Goal: Task Accomplishment & Management: Manage account settings

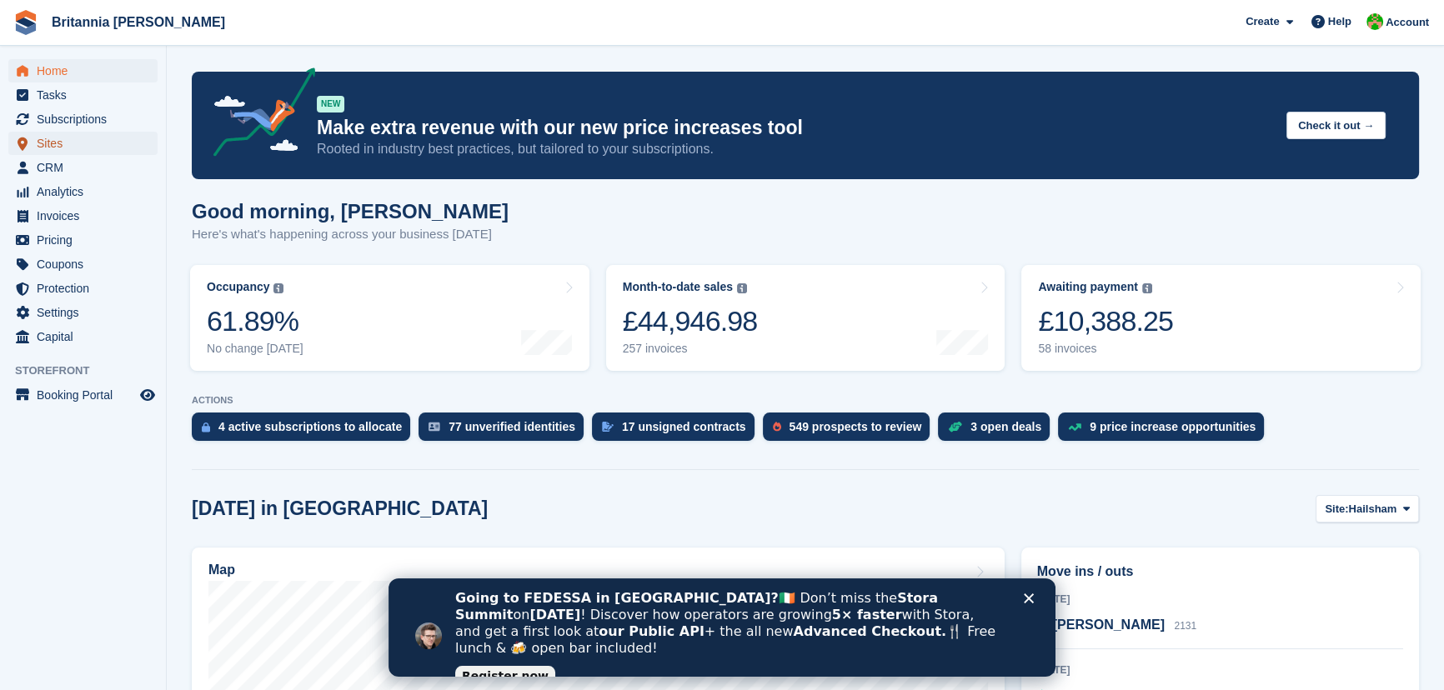
click at [58, 147] on span "Sites" at bounding box center [87, 143] width 100 height 23
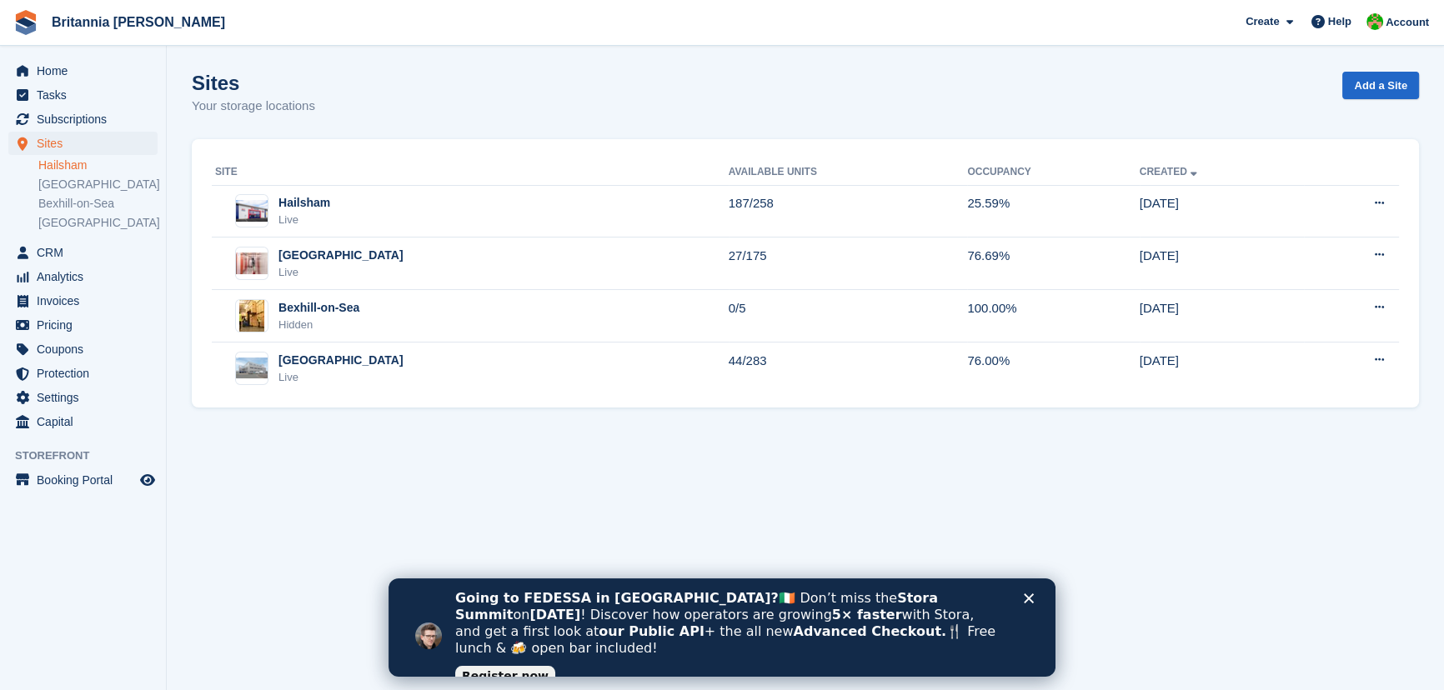
click at [78, 167] on link "Hailsham" at bounding box center [97, 166] width 119 height 16
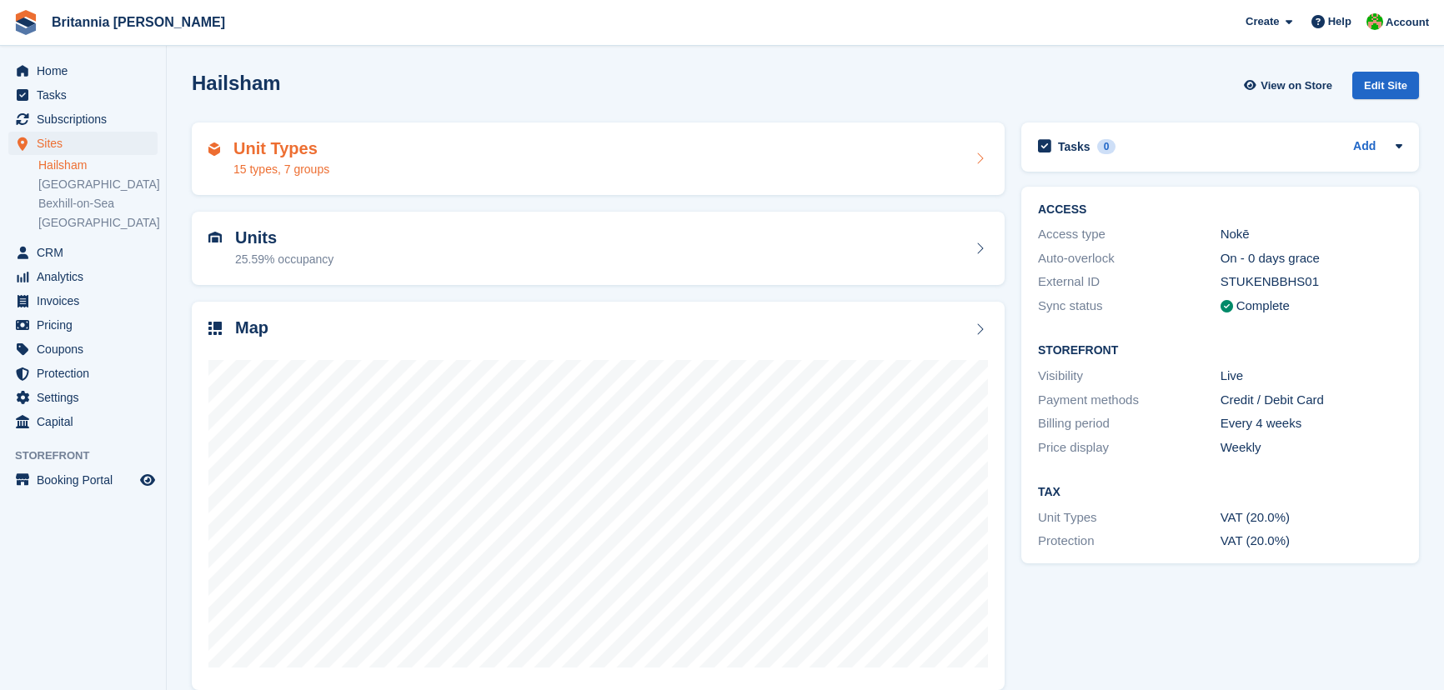
click at [279, 174] on div "15 types, 7 groups" at bounding box center [281, 170] width 96 height 18
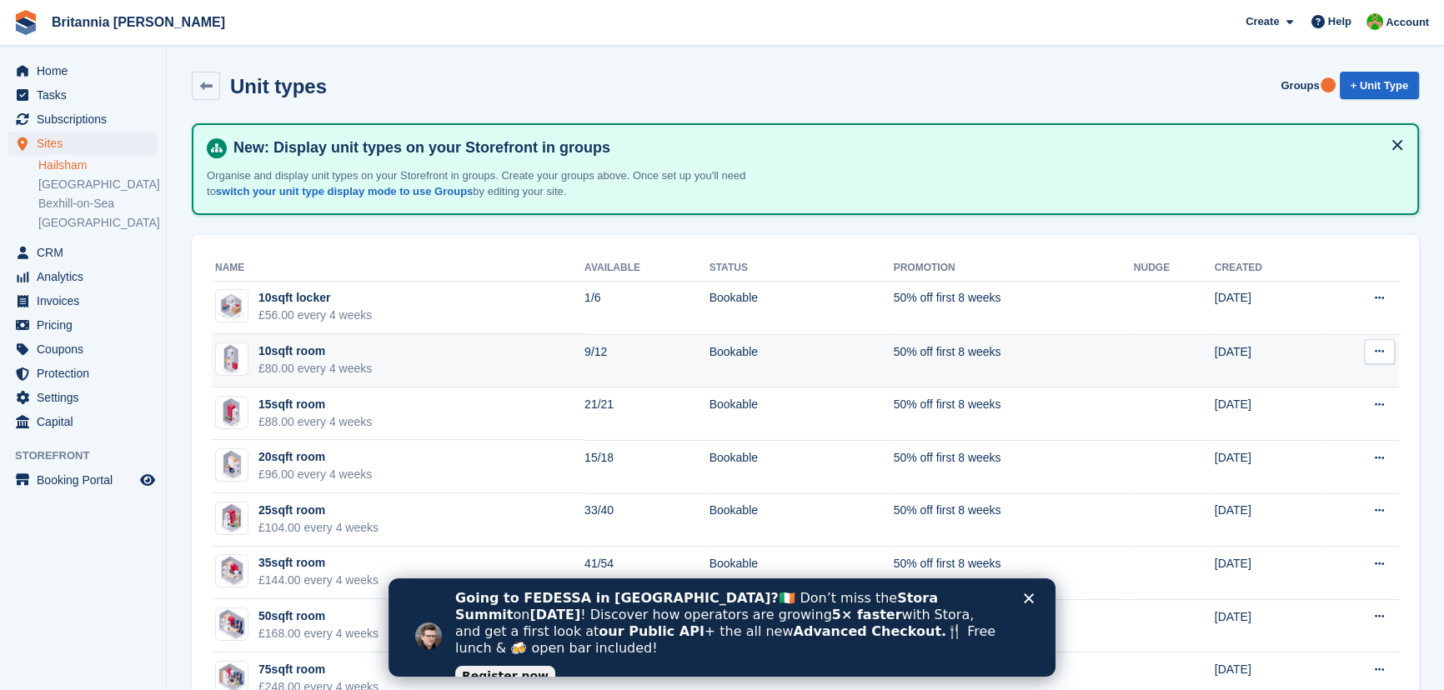
click at [326, 354] on div "10sqft room" at bounding box center [314, 352] width 113 height 18
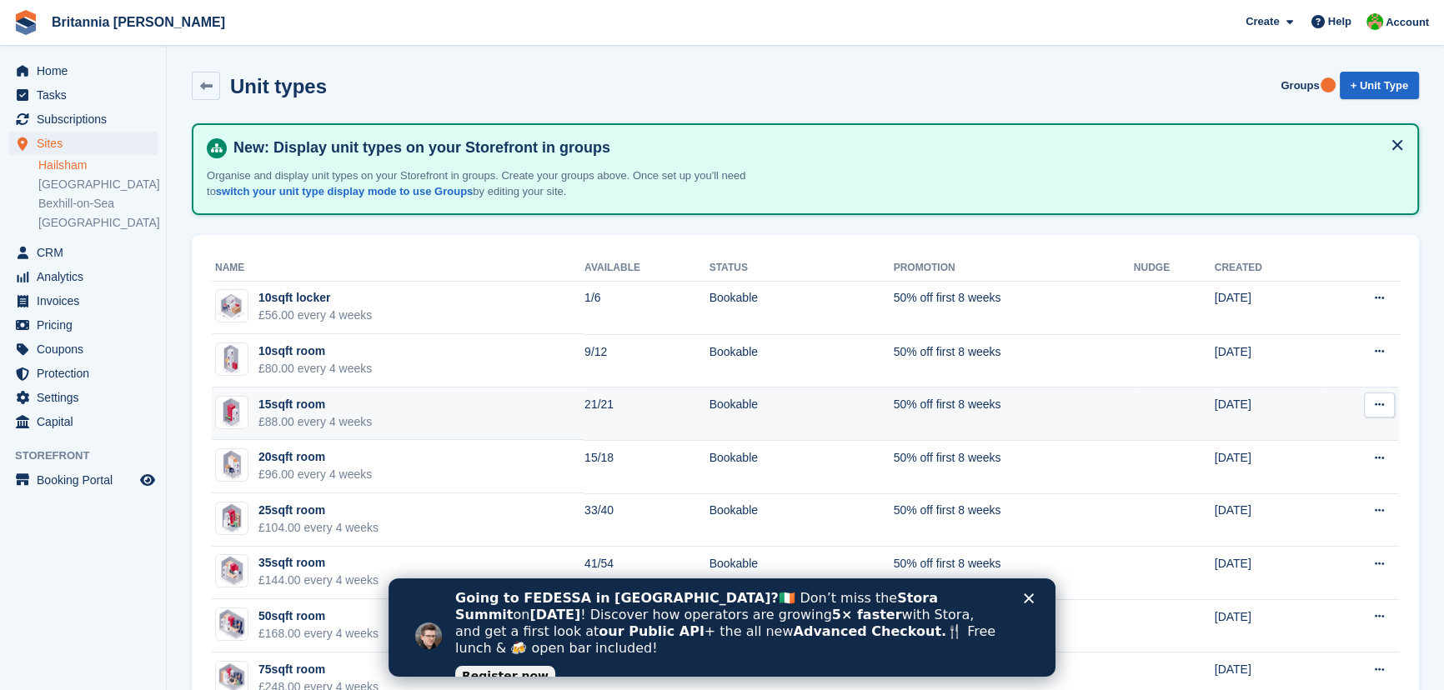
click at [333, 402] on div "15sqft room" at bounding box center [314, 405] width 113 height 18
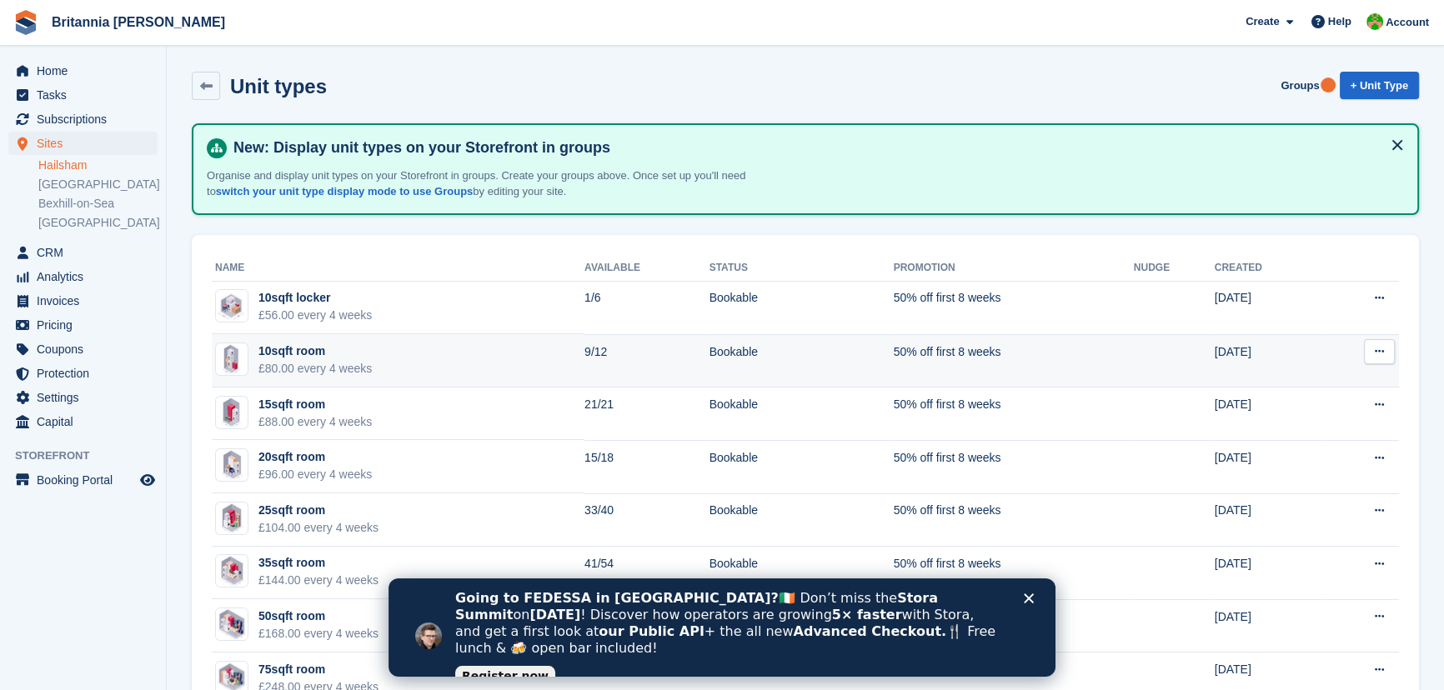
click at [289, 357] on div "10sqft room" at bounding box center [314, 352] width 113 height 18
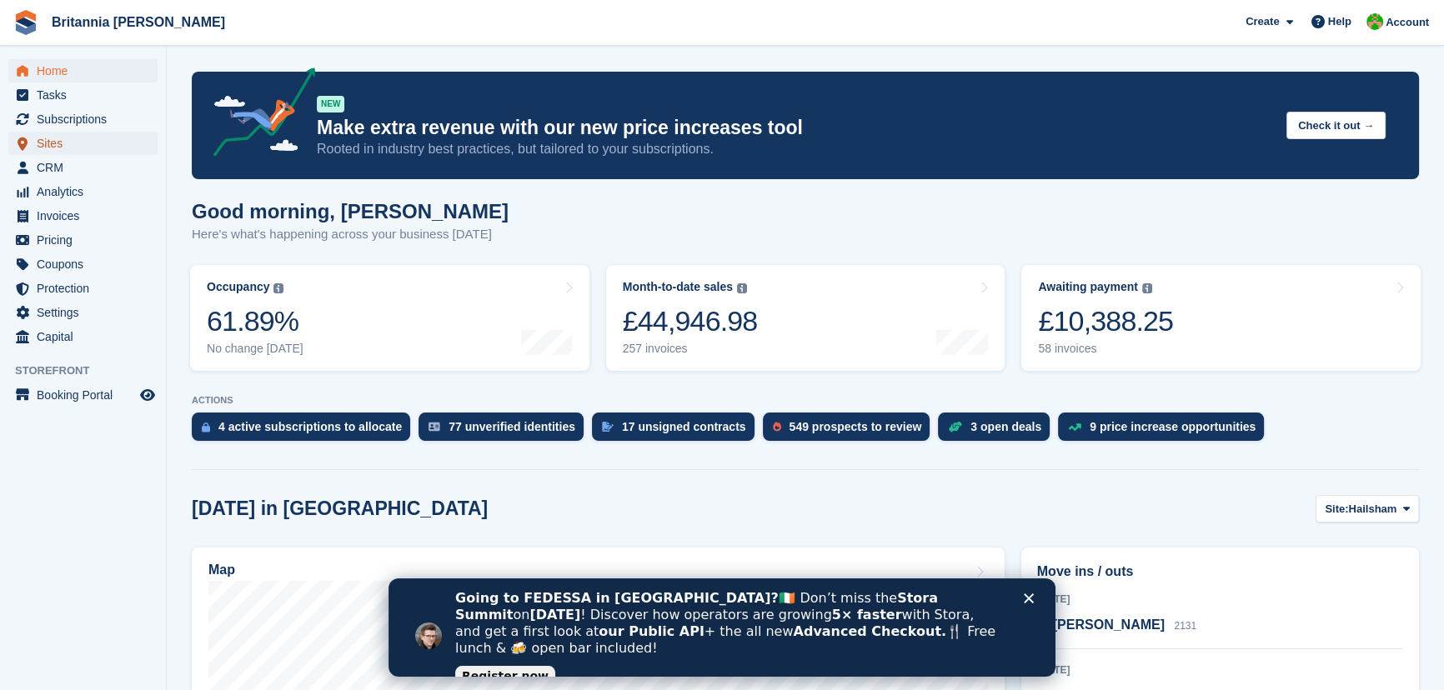
click at [48, 142] on span "Sites" at bounding box center [87, 143] width 100 height 23
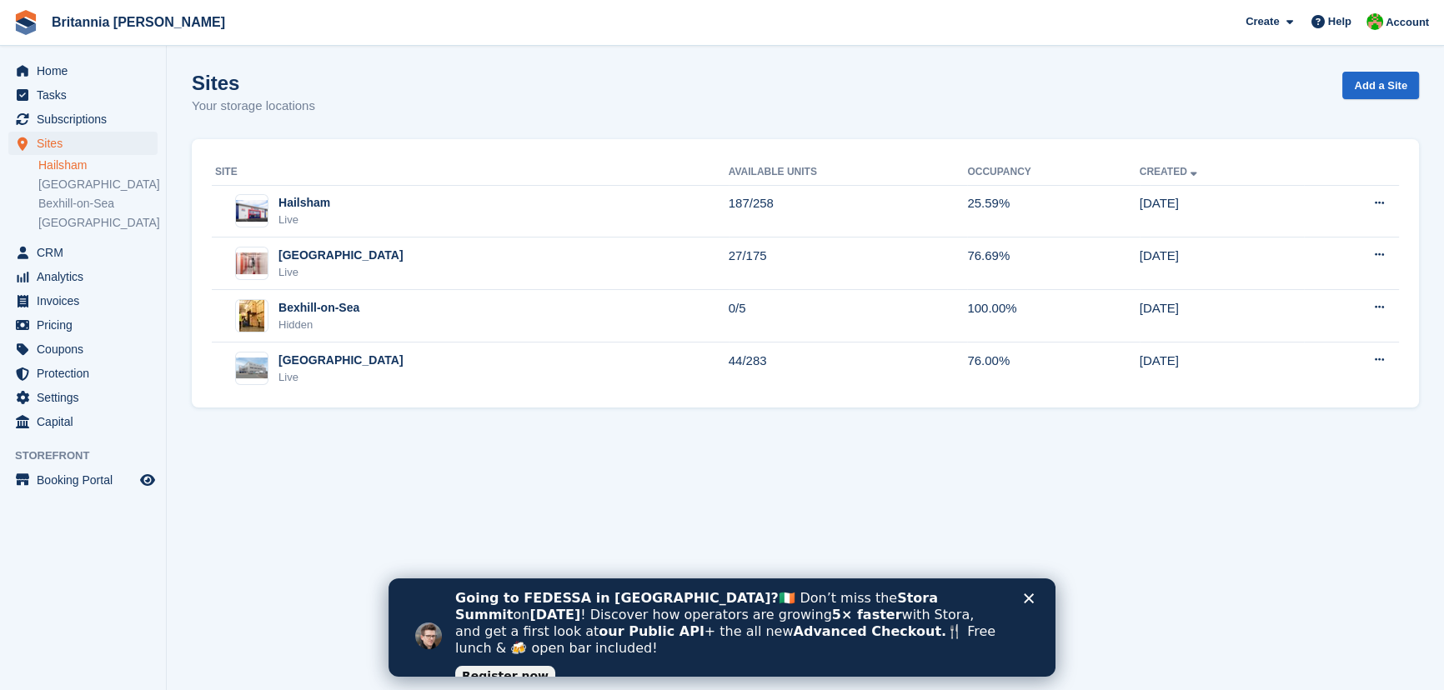
click at [74, 162] on link "Hailsham" at bounding box center [97, 166] width 119 height 16
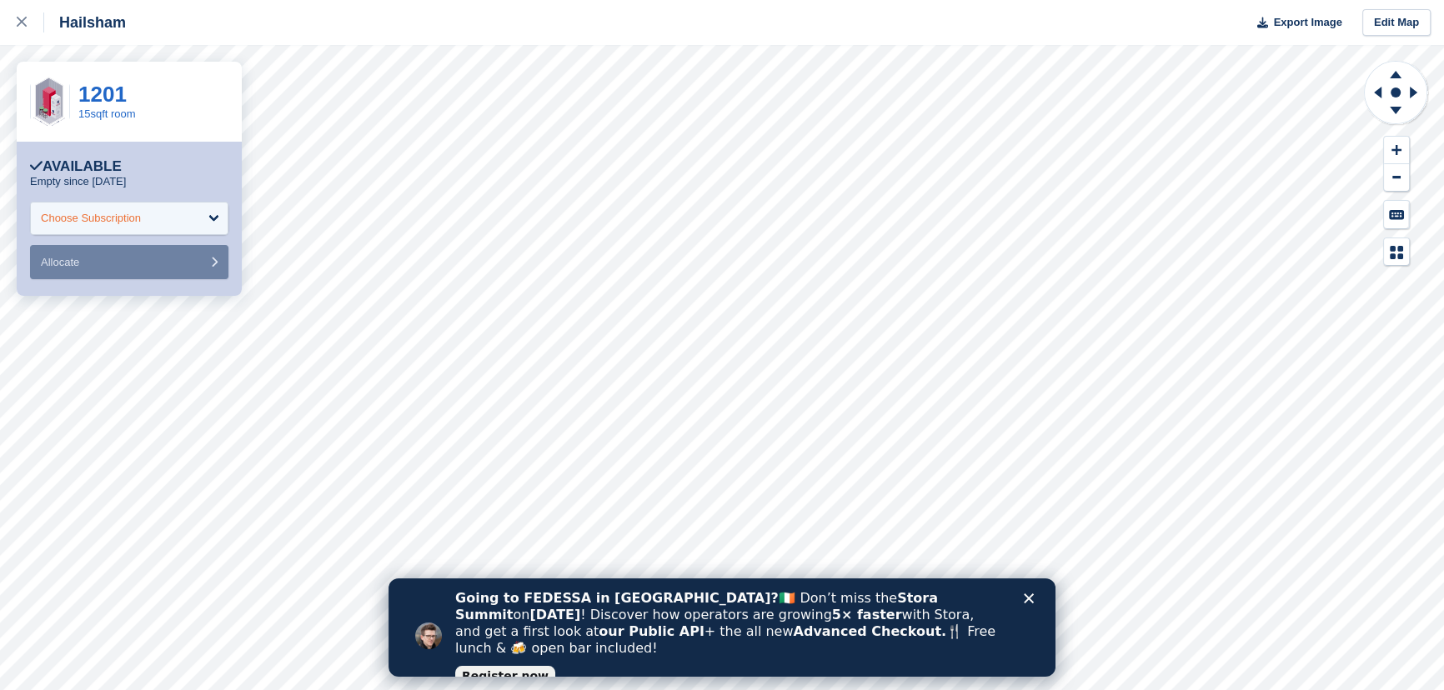
click at [216, 213] on div "Choose Subscription" at bounding box center [129, 218] width 198 height 33
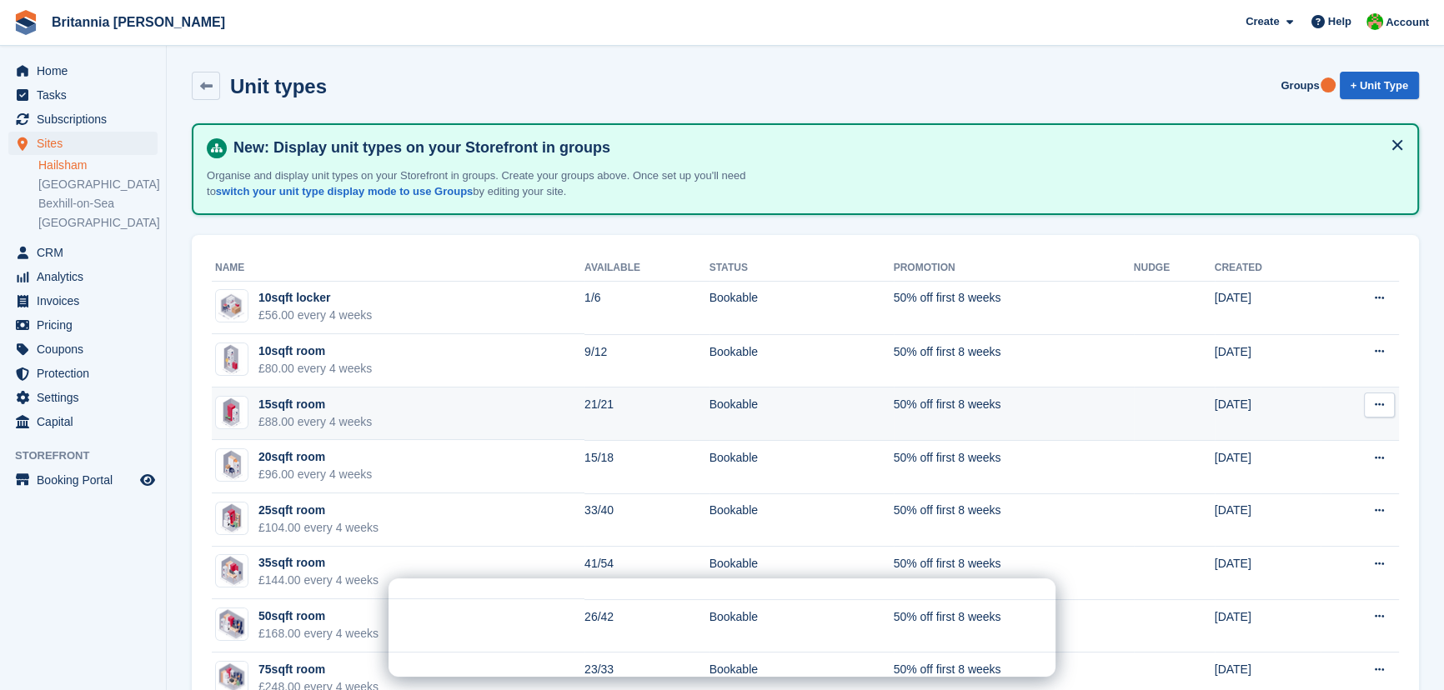
click at [300, 404] on div "15sqft room" at bounding box center [314, 405] width 113 height 18
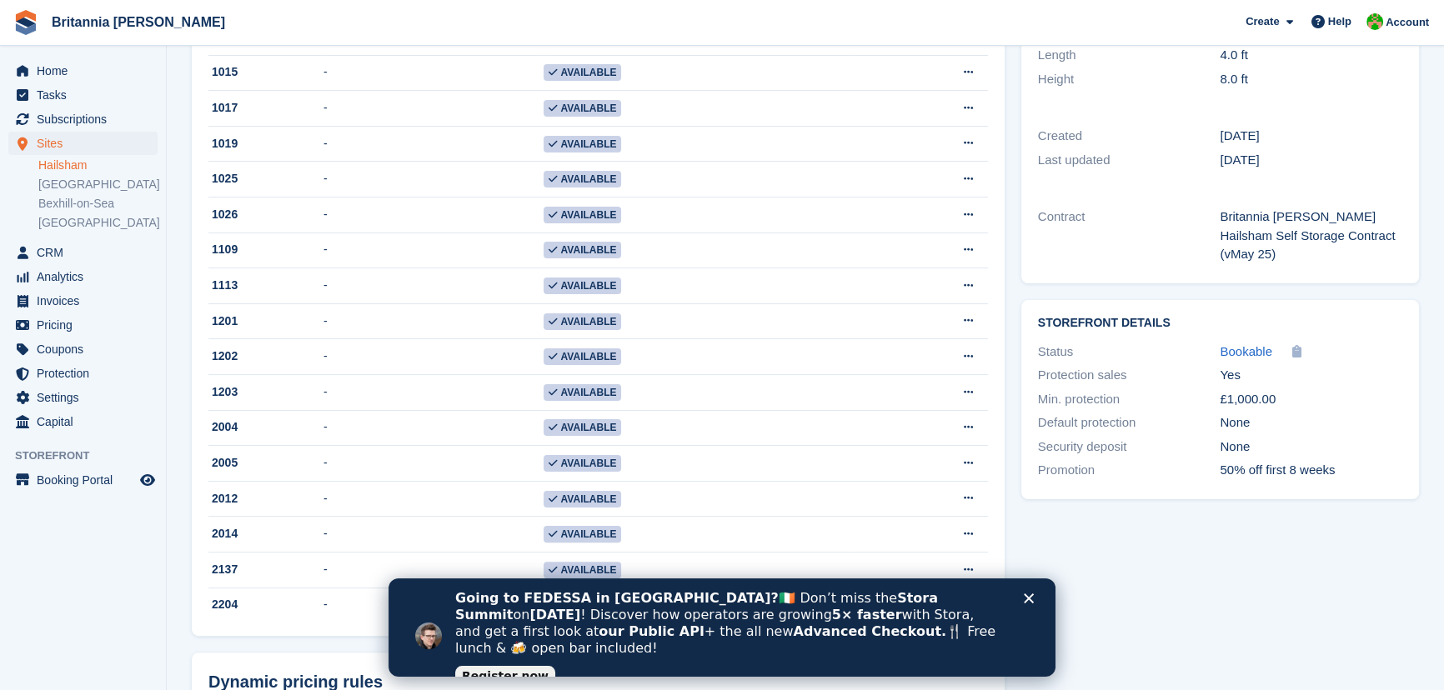
scroll to position [378, 0]
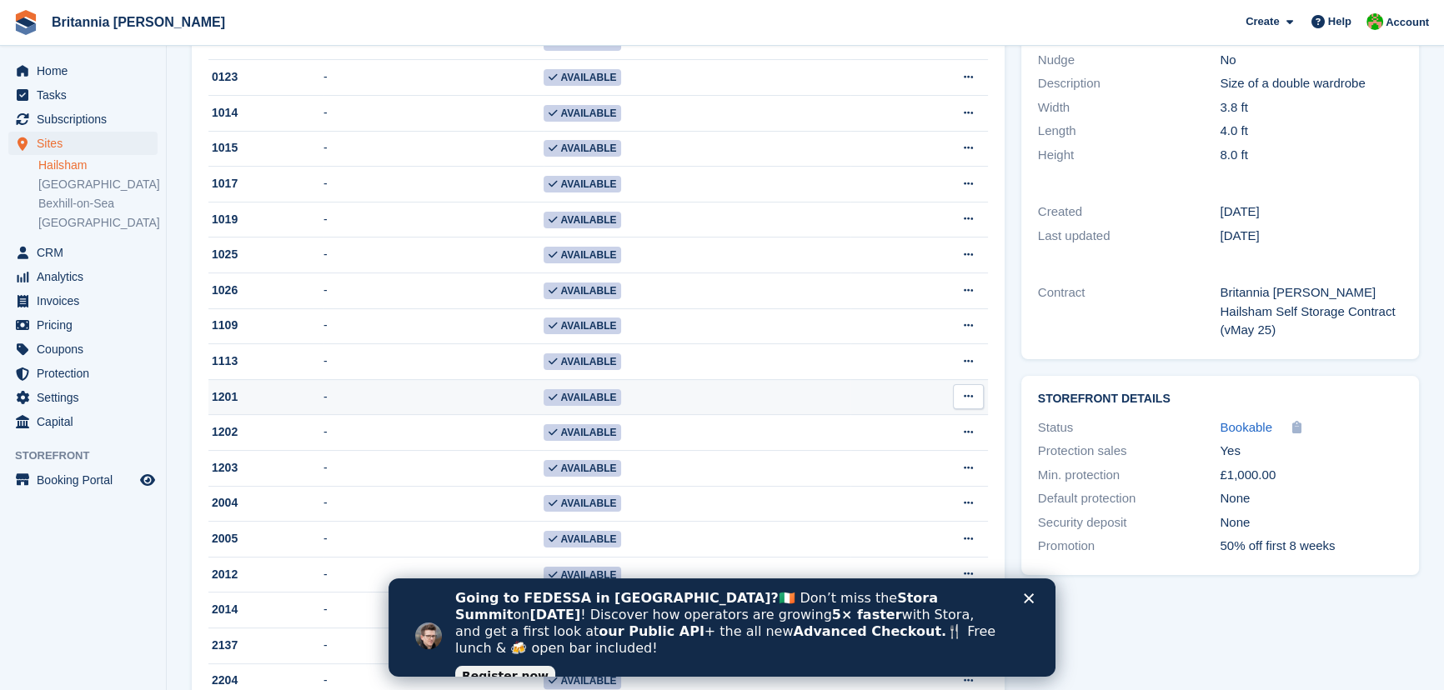
click at [439, 403] on td "-" at bounding box center [432, 397] width 219 height 36
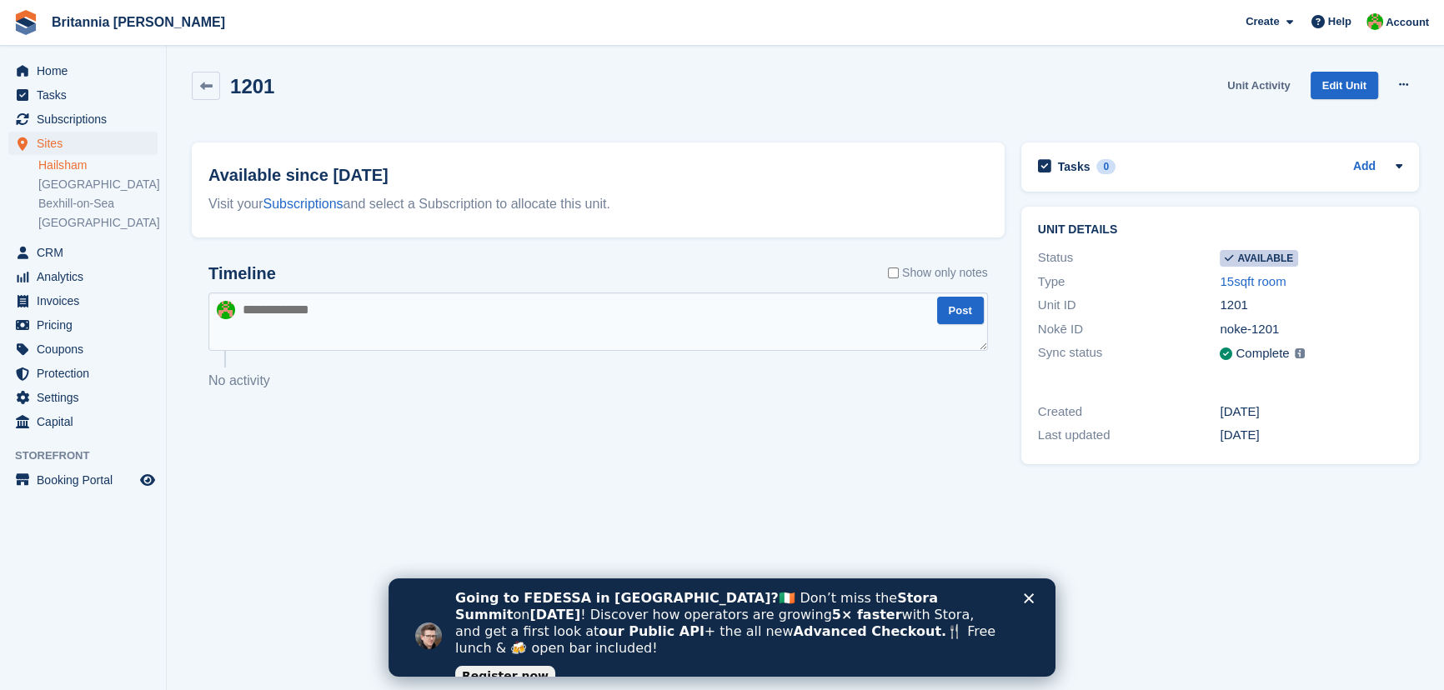
click at [1272, 91] on link "Unit Activity" at bounding box center [1258, 86] width 76 height 28
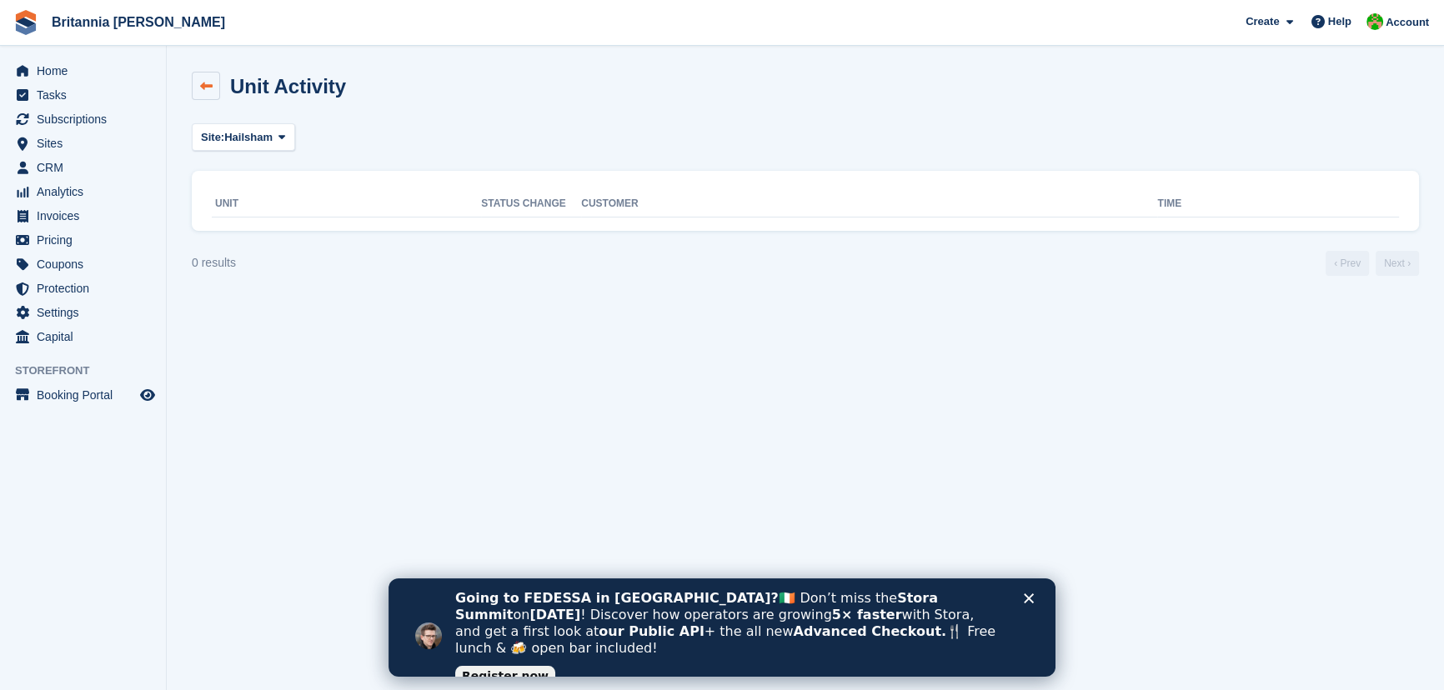
click at [208, 91] on icon at bounding box center [206, 86] width 13 height 13
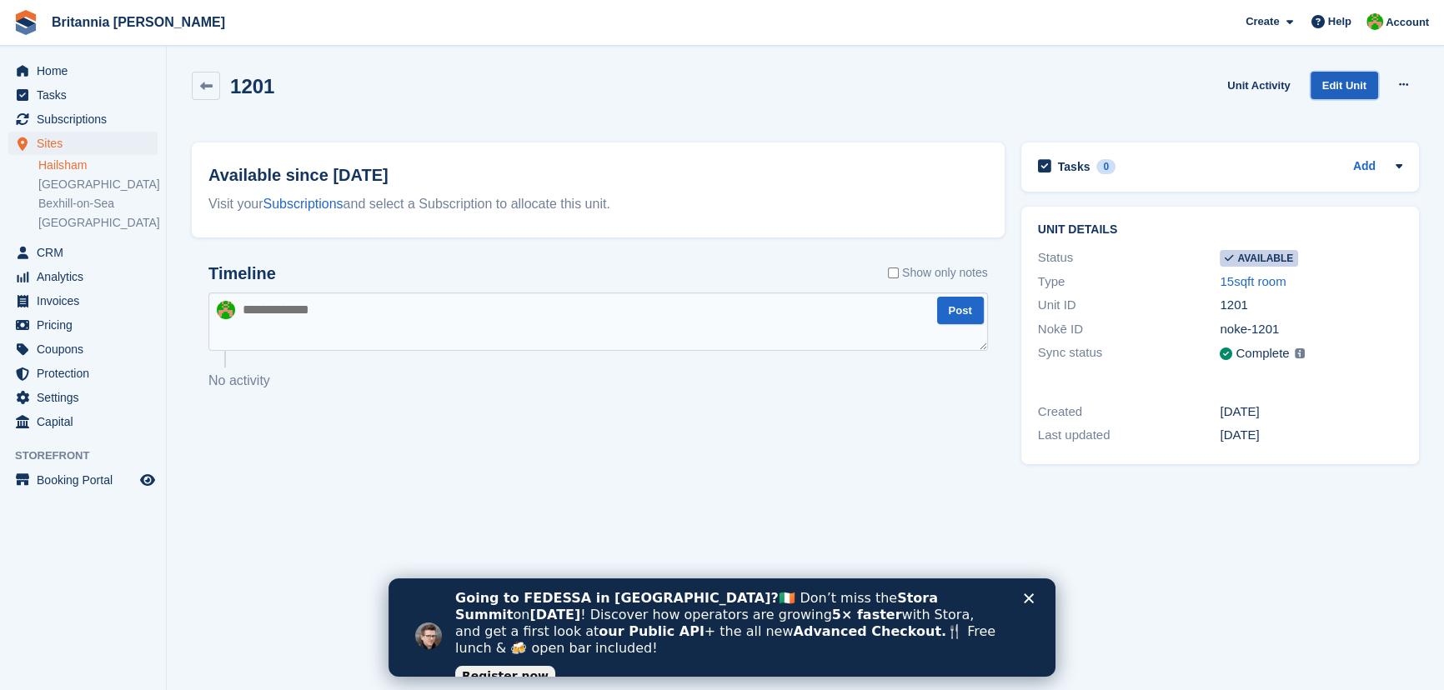
click at [1350, 86] on link "Edit Unit" at bounding box center [1344, 86] width 68 height 28
click at [1275, 97] on link "Unit Activity" at bounding box center [1258, 86] width 76 height 28
click at [1375, 178] on div "Tasks 0 Add No tasks related to 1201" at bounding box center [1220, 167] width 398 height 49
click at [1373, 173] on link "Add" at bounding box center [1364, 167] width 23 height 19
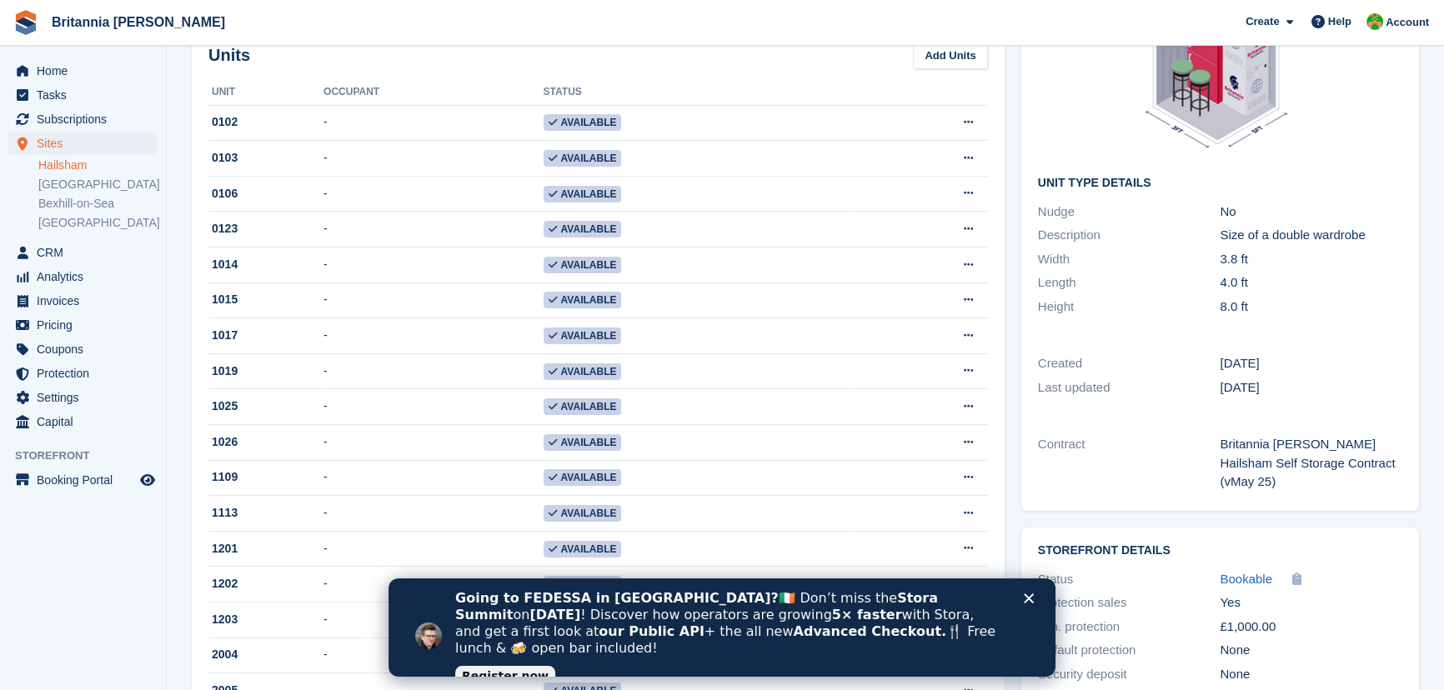
scroll to position [303, 0]
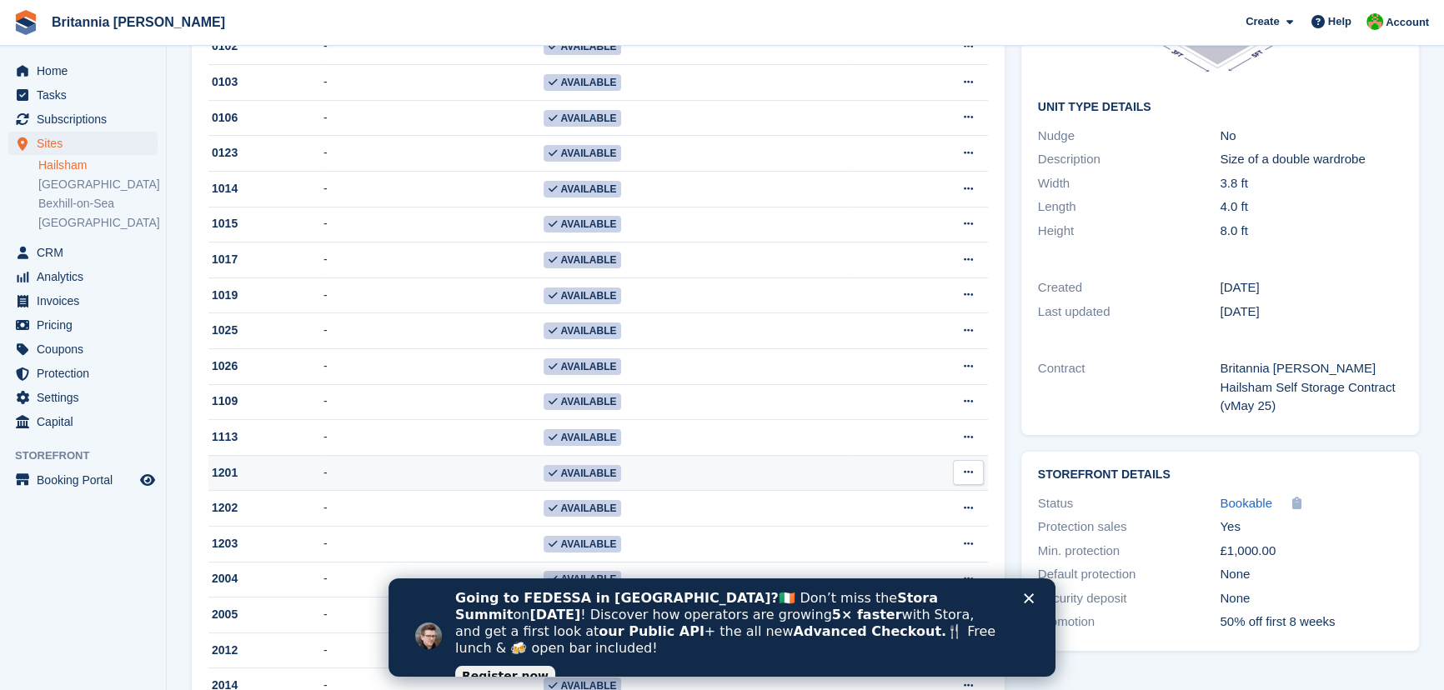
click at [457, 491] on td "-" at bounding box center [432, 473] width 219 height 36
click at [966, 485] on button at bounding box center [968, 472] width 31 height 25
click at [250, 491] on td "1201" at bounding box center [265, 473] width 115 height 36
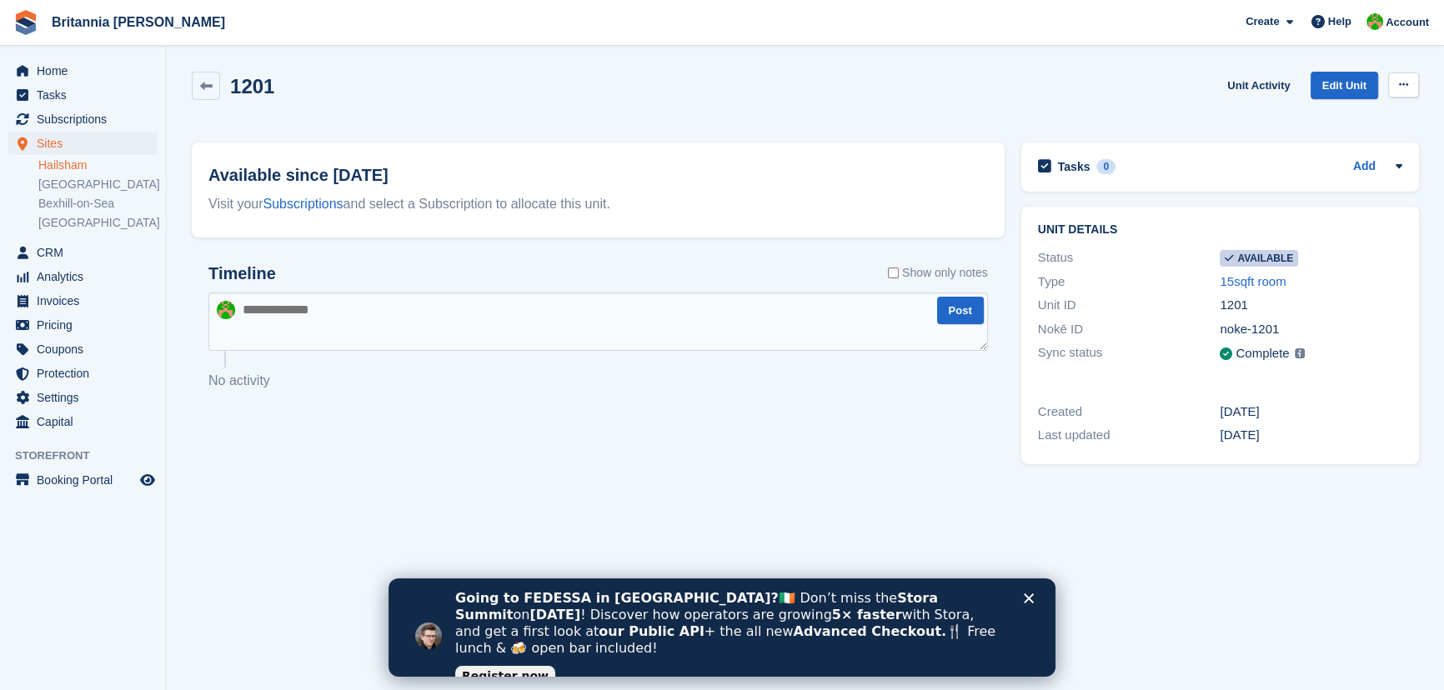
click at [1400, 87] on icon at bounding box center [1403, 84] width 9 height 11
click at [1365, 109] on p "Make unavailable" at bounding box center [1338, 118] width 145 height 22
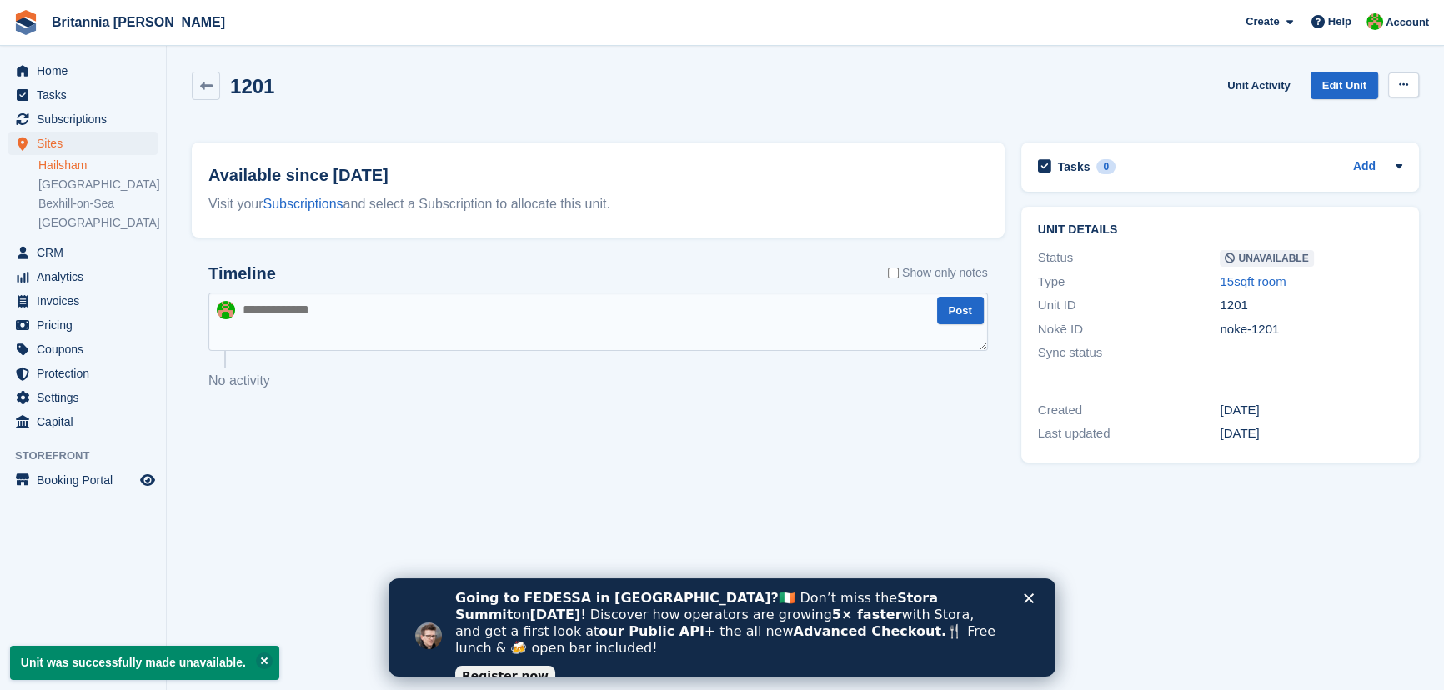
click at [1391, 89] on button at bounding box center [1403, 85] width 31 height 25
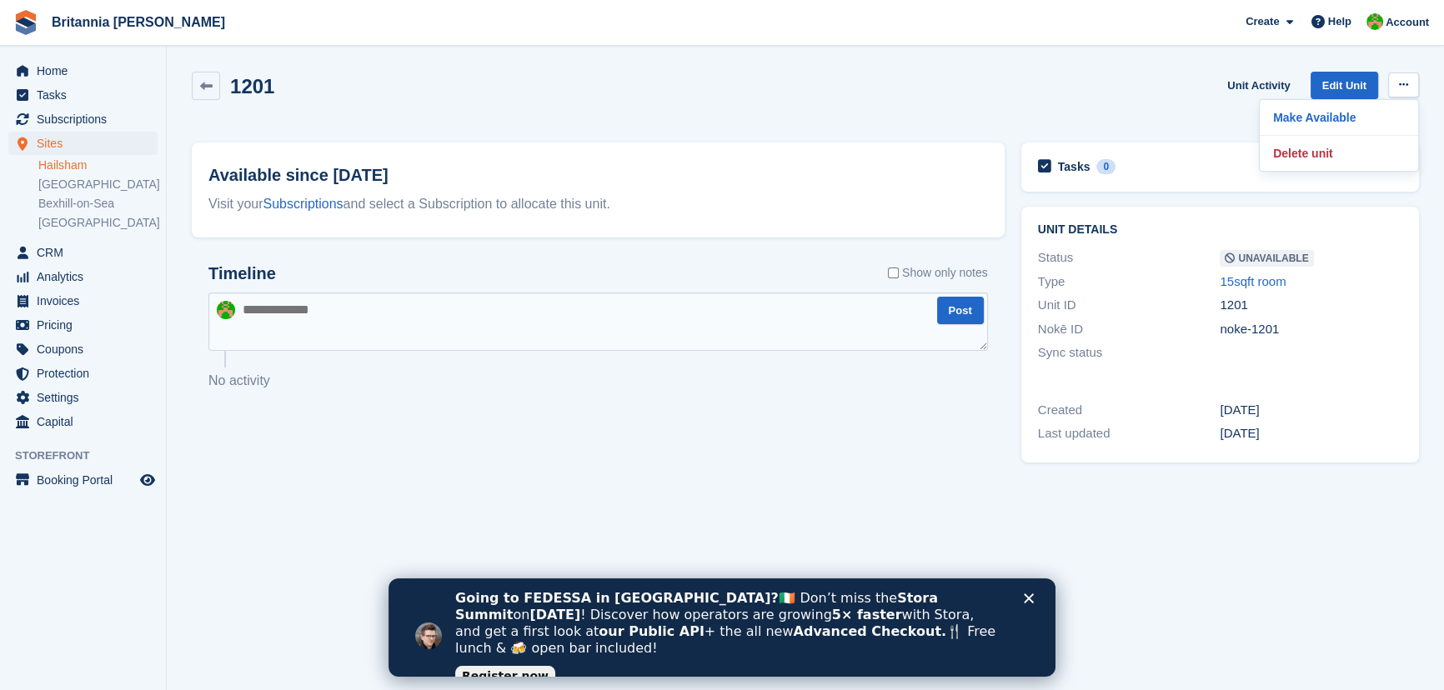
click at [1238, 124] on div "1201 Unit Activity Edit Unit Make Available Delete unit" at bounding box center [805, 98] width 1244 height 71
click at [1250, 93] on link "Unit Activity" at bounding box center [1258, 86] width 76 height 28
click at [1407, 88] on icon at bounding box center [1403, 84] width 9 height 11
click at [1378, 116] on p "Make Available" at bounding box center [1338, 118] width 145 height 22
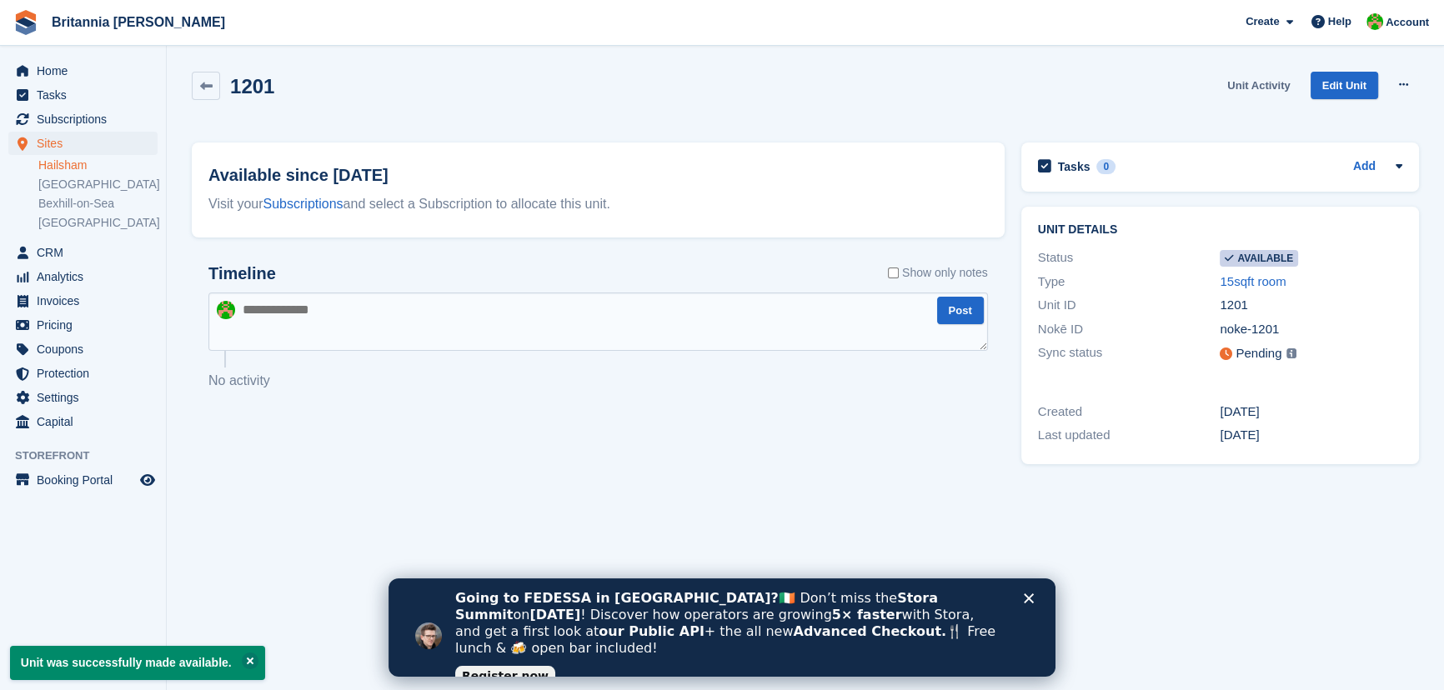
click at [1275, 91] on link "Unit Activity" at bounding box center [1258, 86] width 76 height 28
click at [1394, 89] on button at bounding box center [1403, 85] width 31 height 25
click at [1146, 108] on div "1201 Unit Activity Edit Unit Make unavailable Delete unit" at bounding box center [805, 96] width 1227 height 48
click at [1395, 159] on icon at bounding box center [1398, 165] width 13 height 13
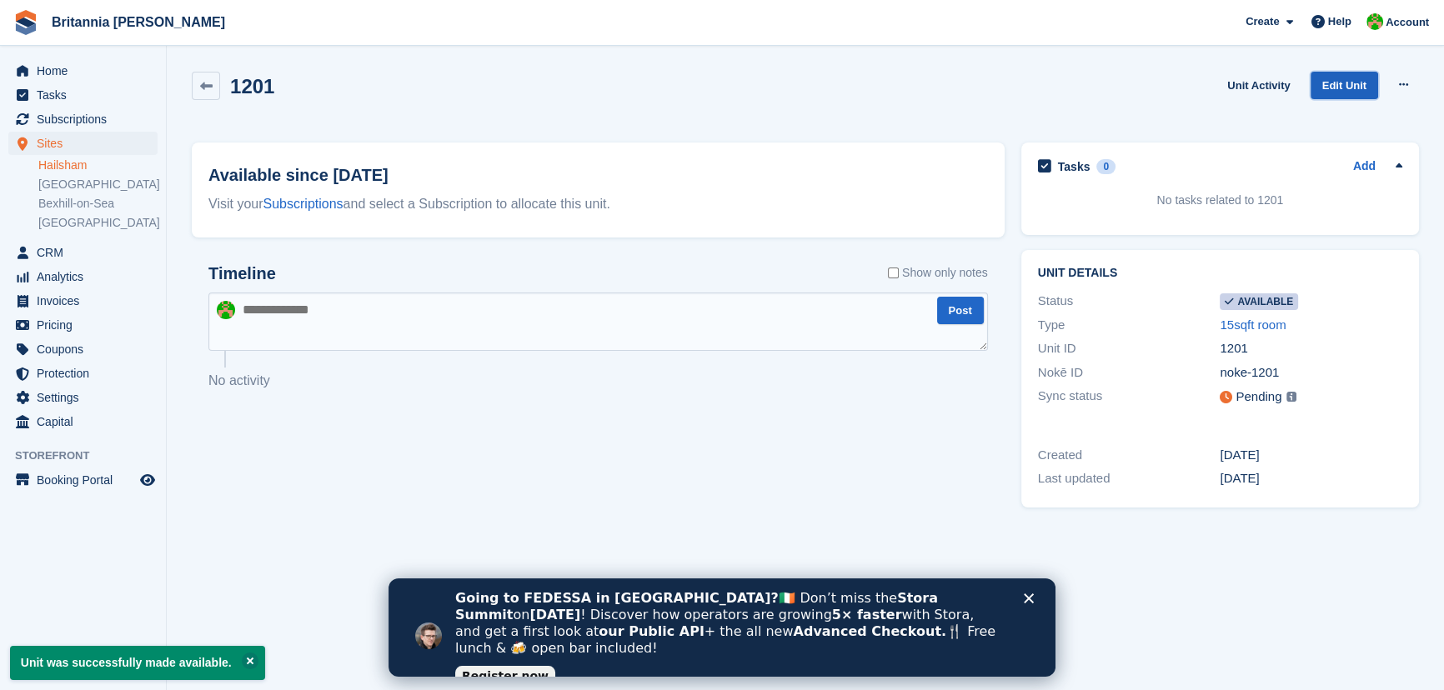
click at [1337, 93] on link "Edit Unit" at bounding box center [1344, 86] width 68 height 28
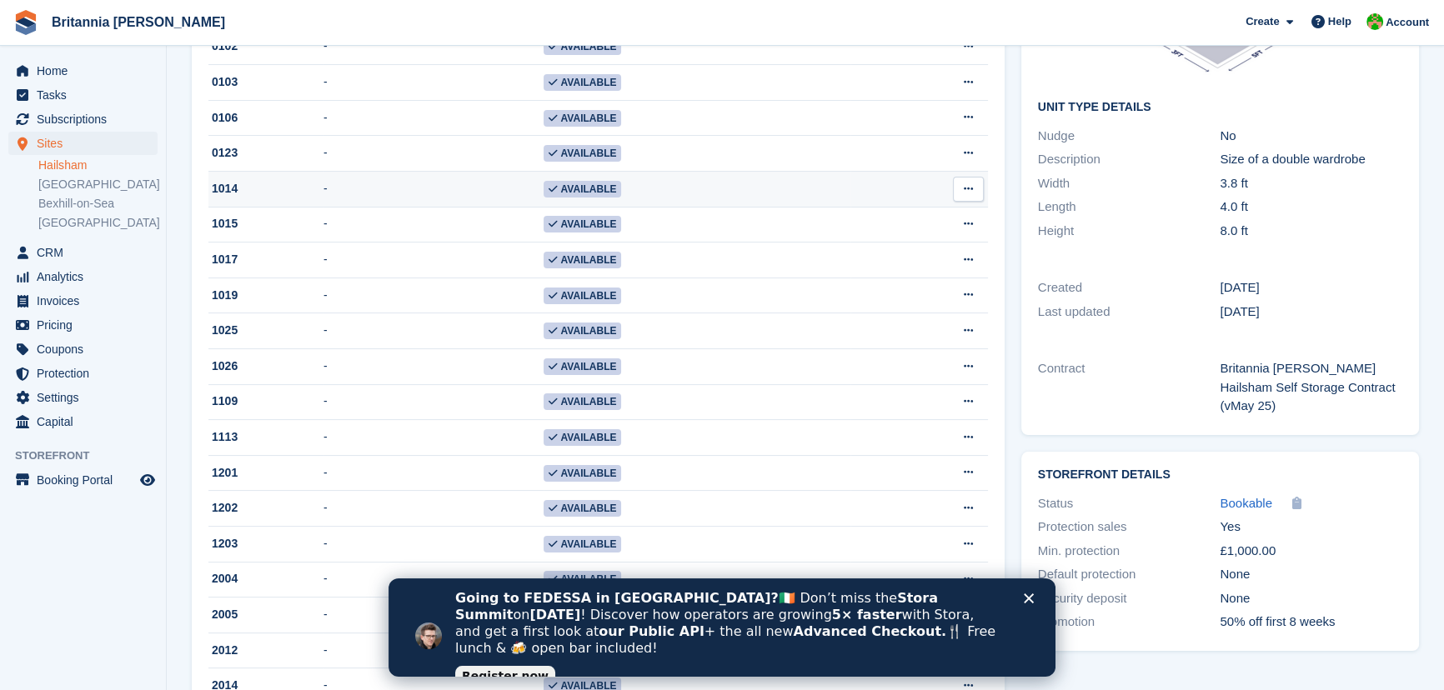
click at [439, 194] on td "-" at bounding box center [432, 190] width 219 height 36
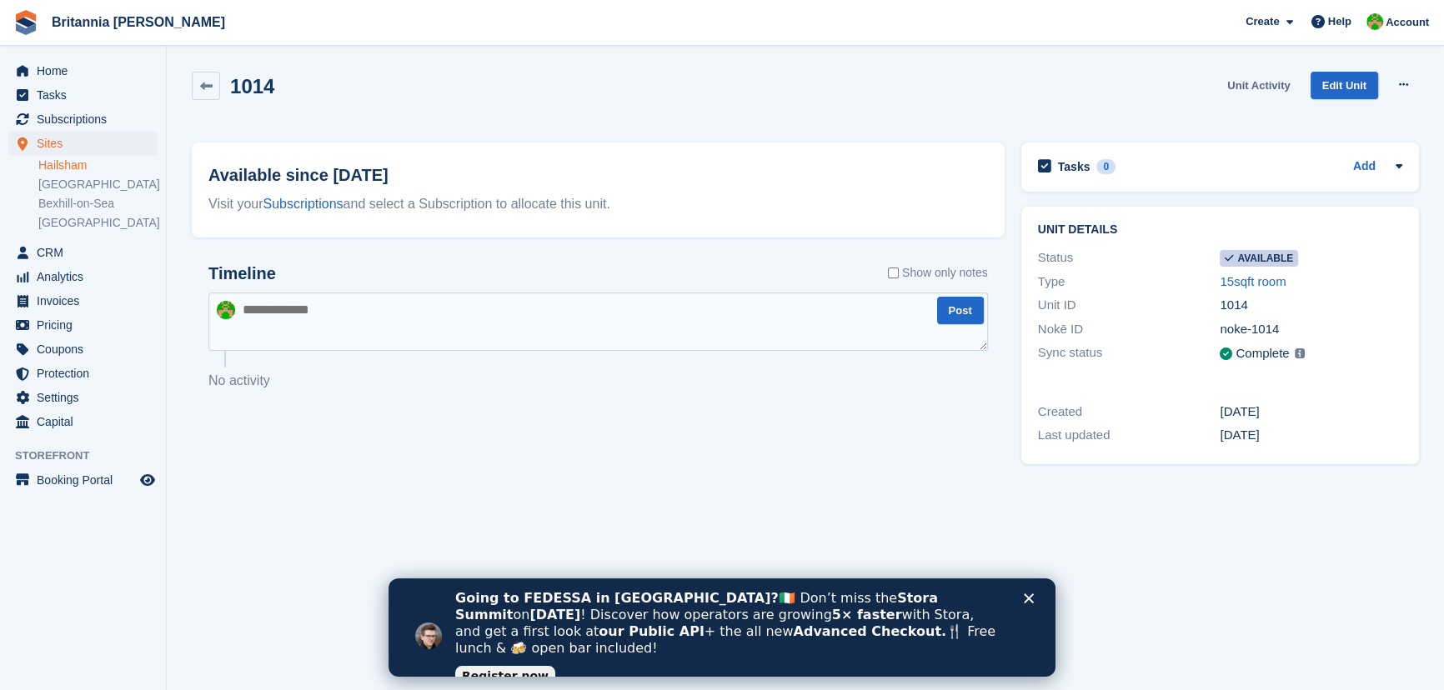
click at [1275, 90] on link "Unit Activity" at bounding box center [1258, 86] width 76 height 28
click at [1404, 91] on button at bounding box center [1403, 85] width 31 height 25
click at [1207, 124] on div "1014 Unit Activity Edit Unit Make unavailable Delete unit" at bounding box center [805, 98] width 1244 height 71
click at [1280, 91] on link "Unit Activity" at bounding box center [1258, 86] width 76 height 28
click at [1392, 167] on icon at bounding box center [1398, 165] width 13 height 13
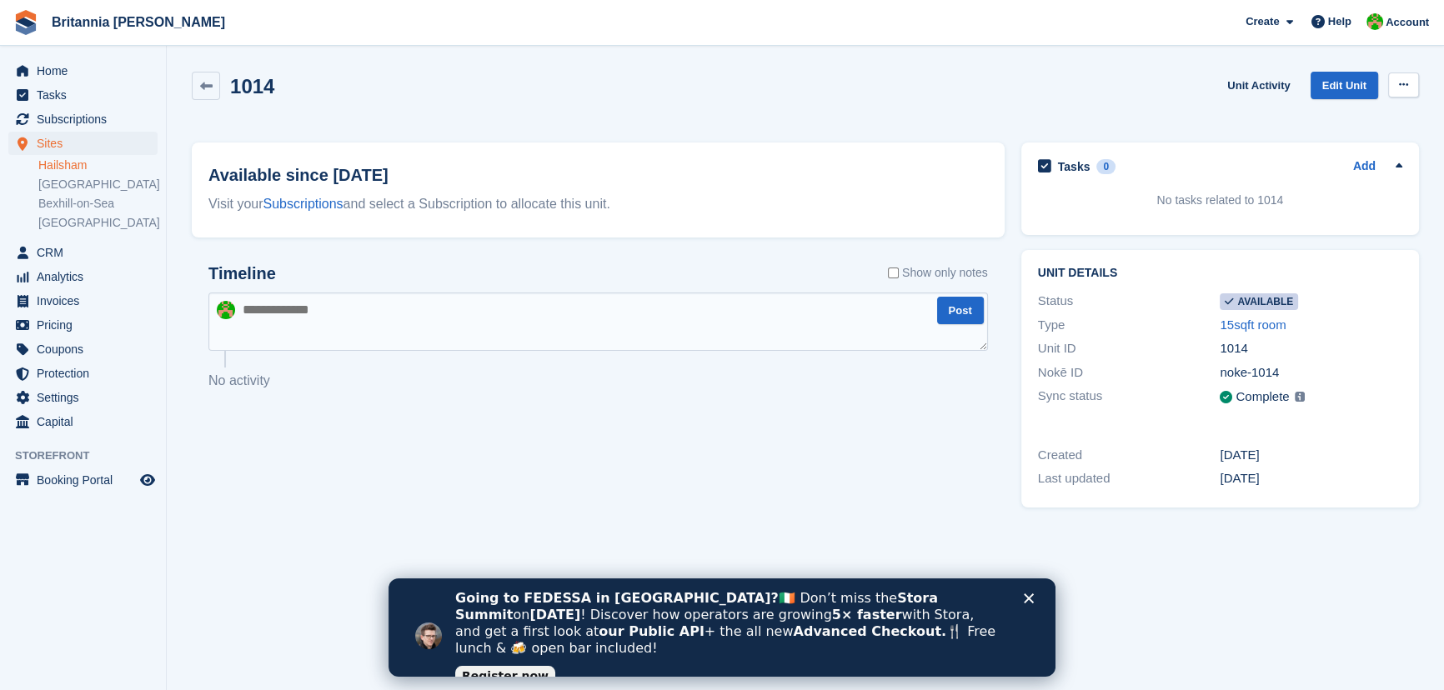
click at [1400, 89] on icon at bounding box center [1403, 84] width 9 height 11
click at [1129, 127] on div "1014 Unit Activity Edit Unit Make unavailable Delete unit" at bounding box center [805, 98] width 1244 height 71
click at [1250, 91] on link "Unit Activity" at bounding box center [1258, 86] width 76 height 28
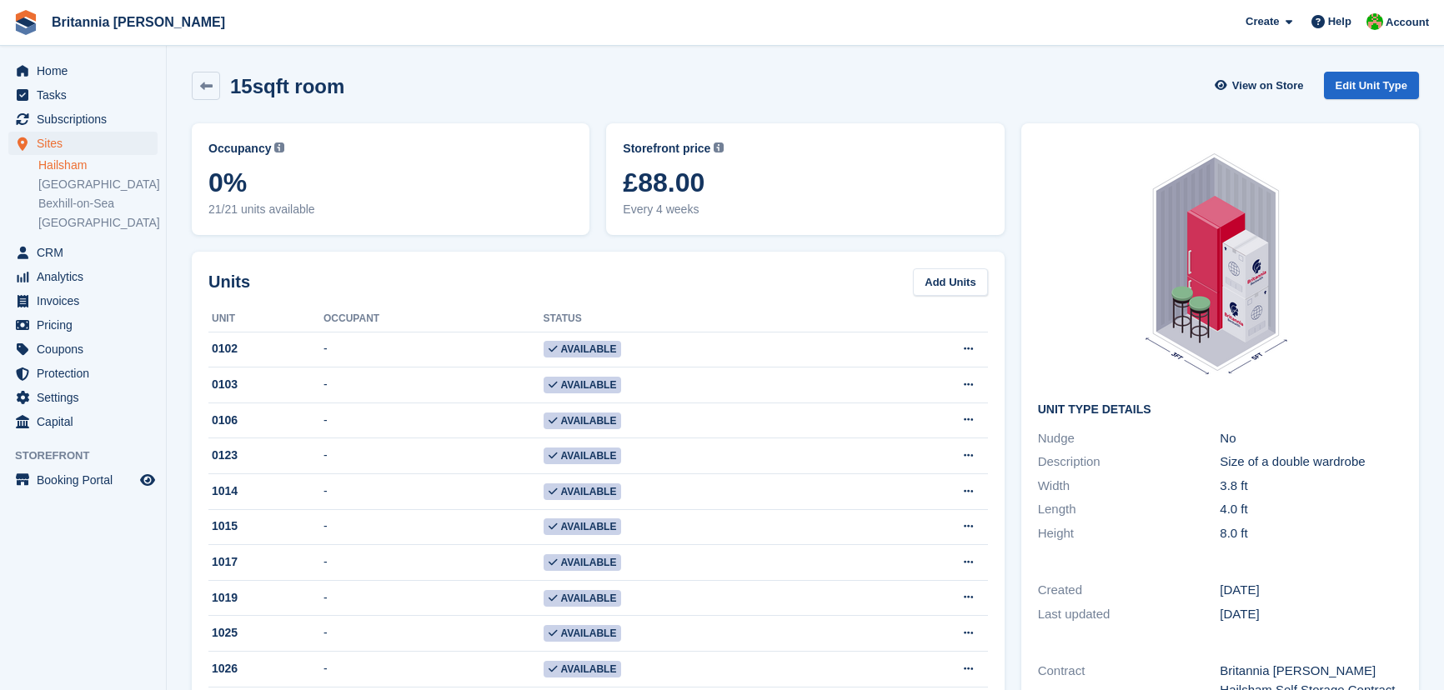
scroll to position [303, 0]
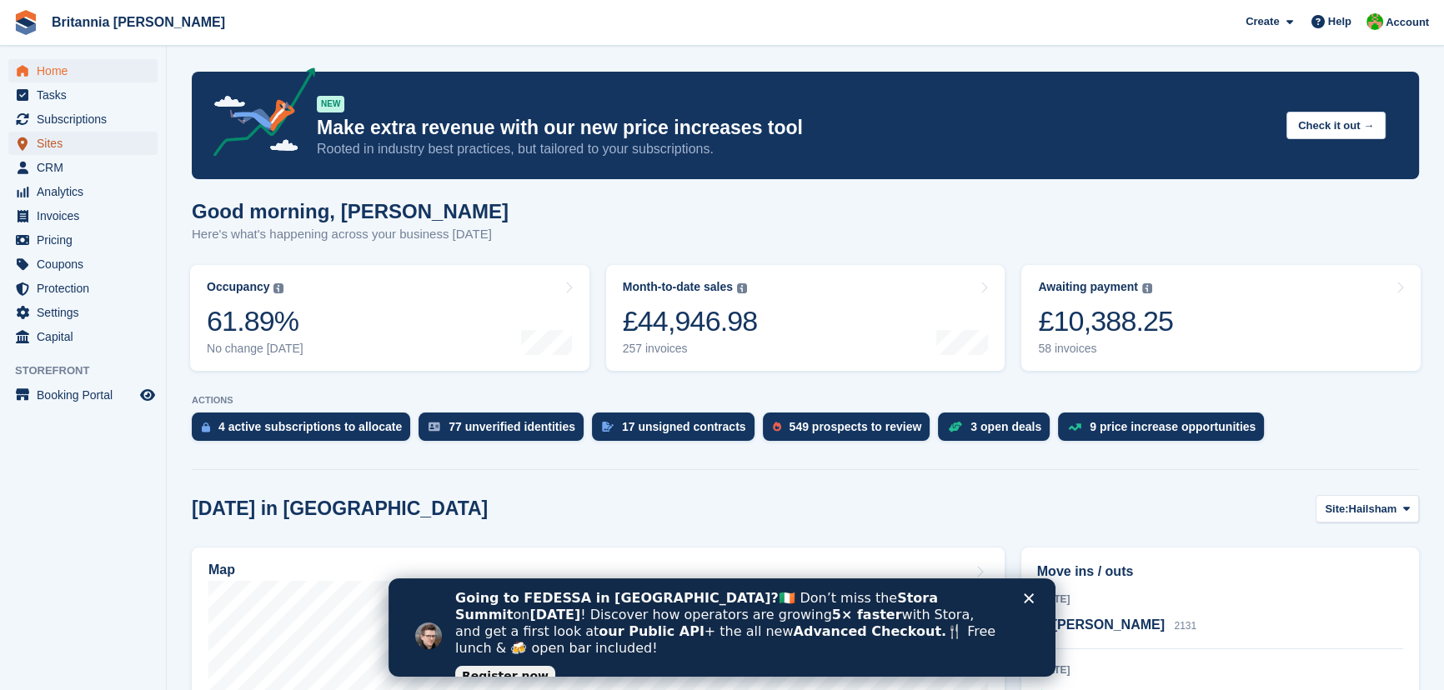
click at [63, 153] on span "Sites" at bounding box center [87, 143] width 100 height 23
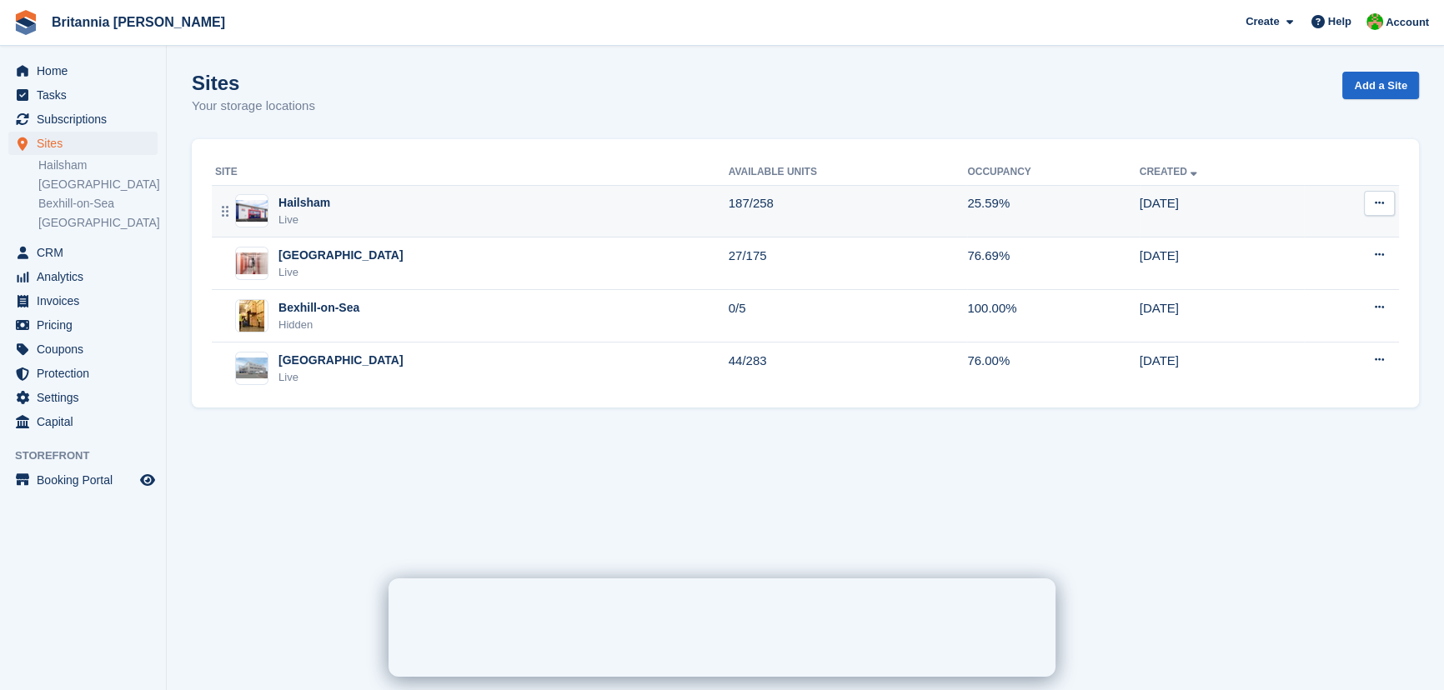
click at [311, 231] on td "Hailsham Live" at bounding box center [470, 211] width 517 height 53
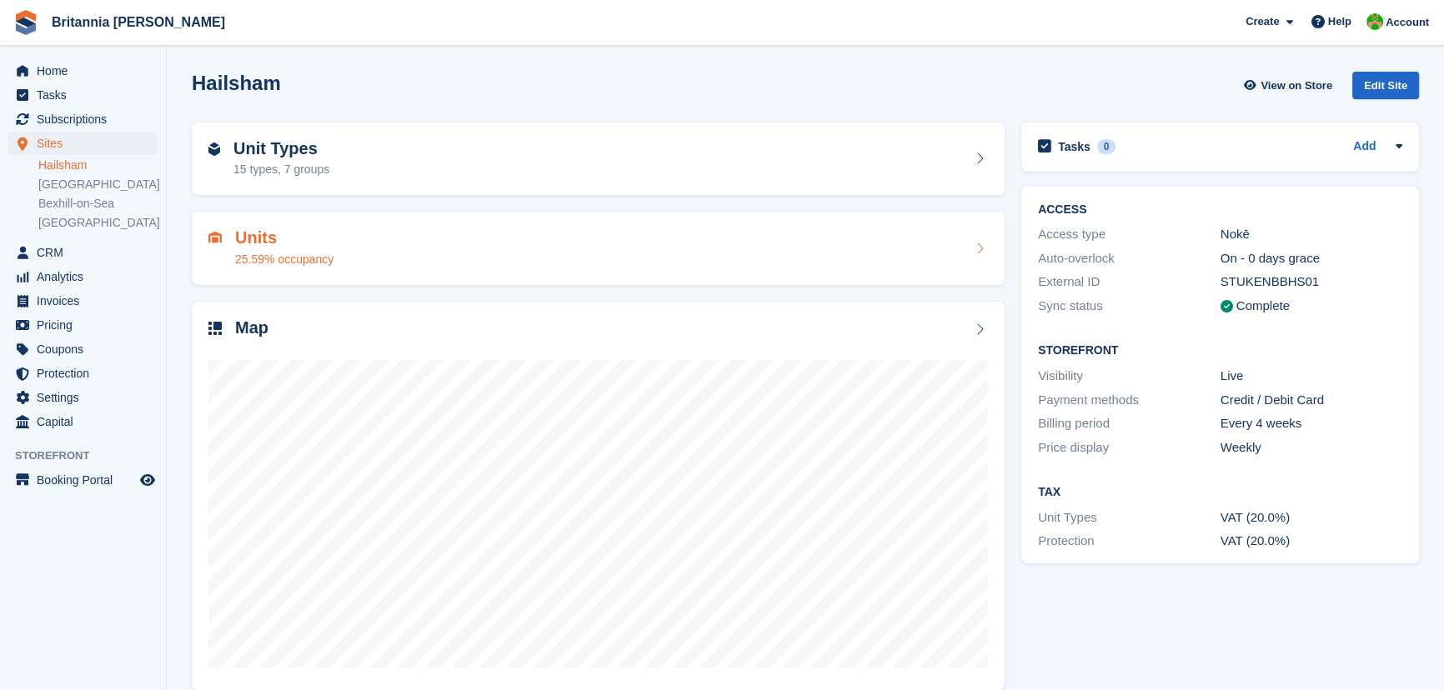
click at [384, 248] on div "Units 25.59% occupancy" at bounding box center [597, 248] width 779 height 40
click at [229, 153] on div "Unit Types 15 types, 7 groups" at bounding box center [268, 159] width 121 height 40
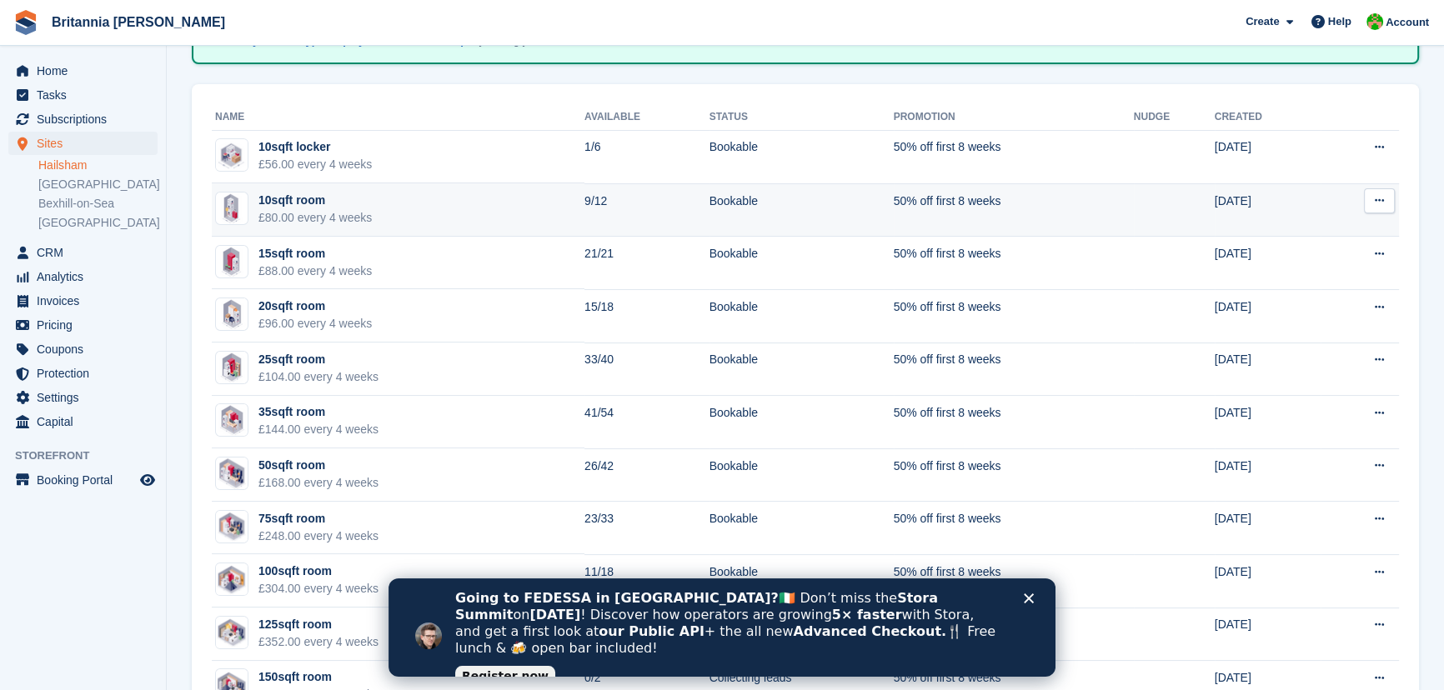
click at [350, 193] on div "10sqft room" at bounding box center [314, 201] width 113 height 18
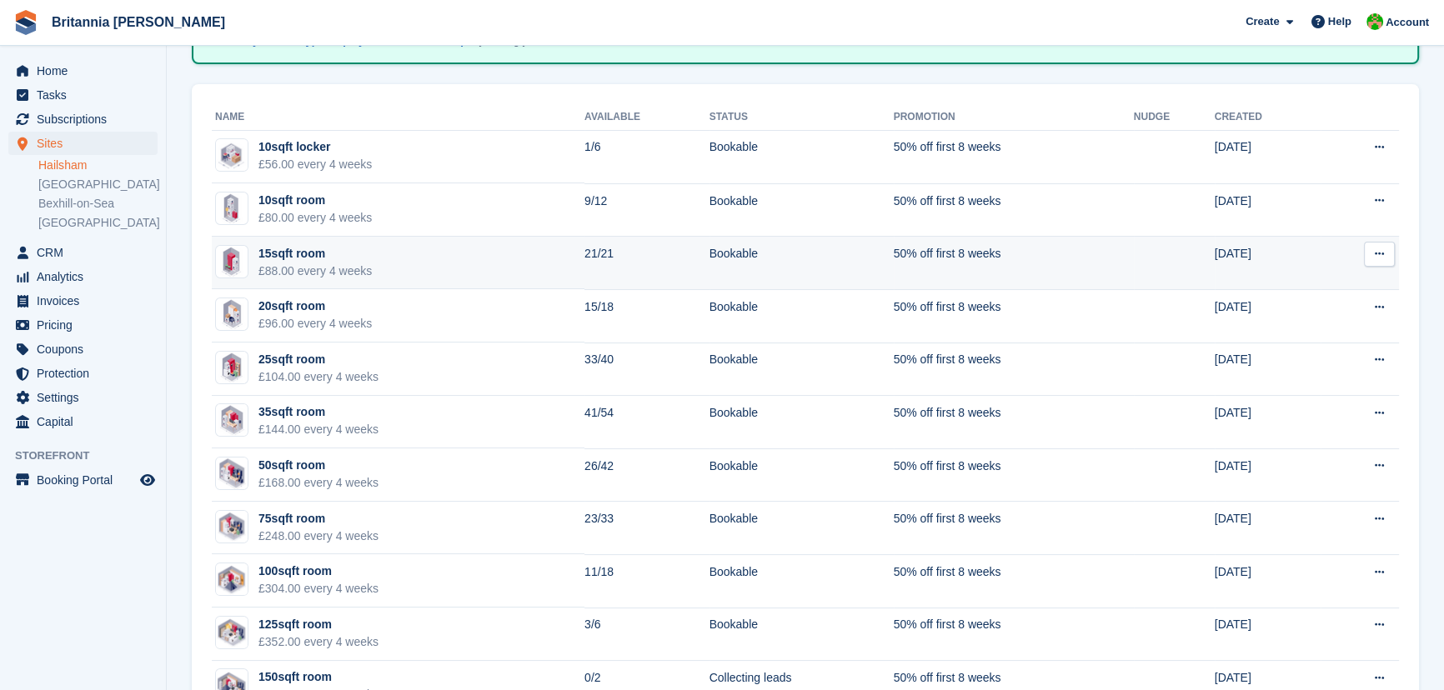
scroll to position [151, 0]
click at [259, 252] on div "15sqft room" at bounding box center [314, 254] width 113 height 18
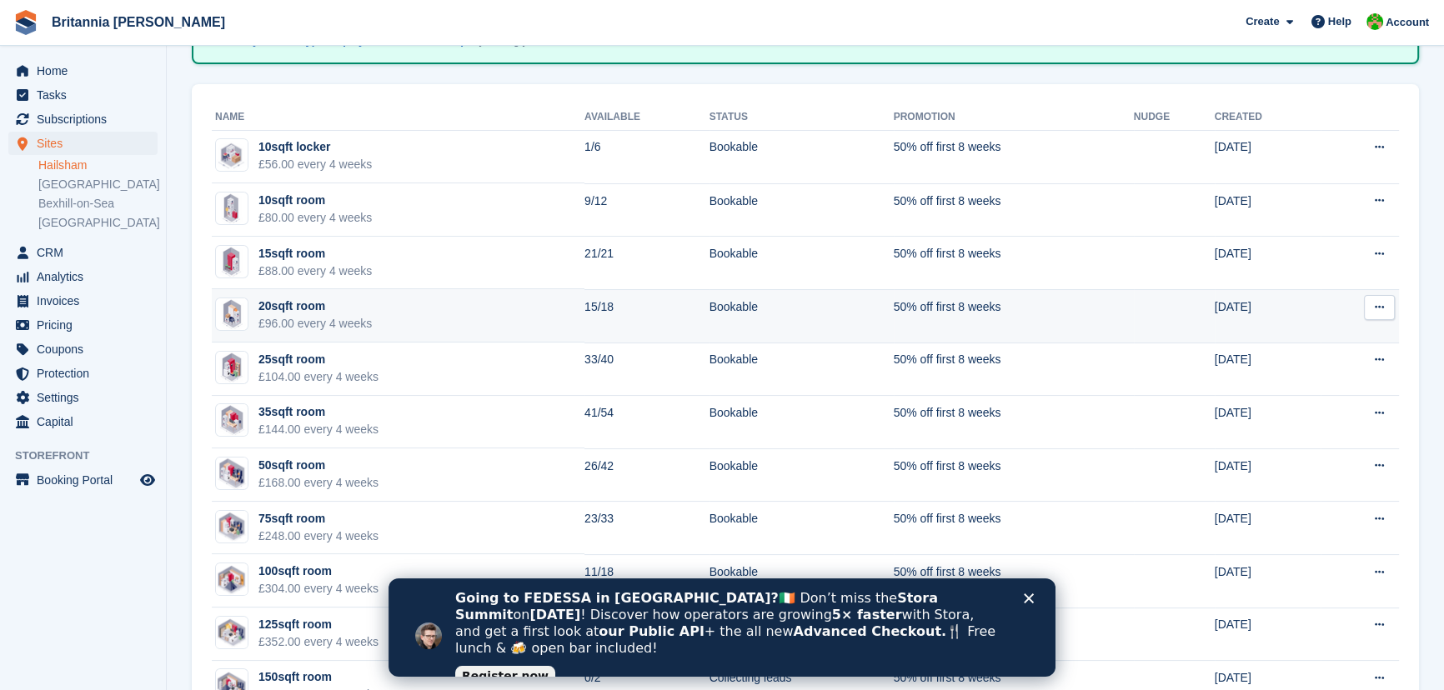
scroll to position [0, 0]
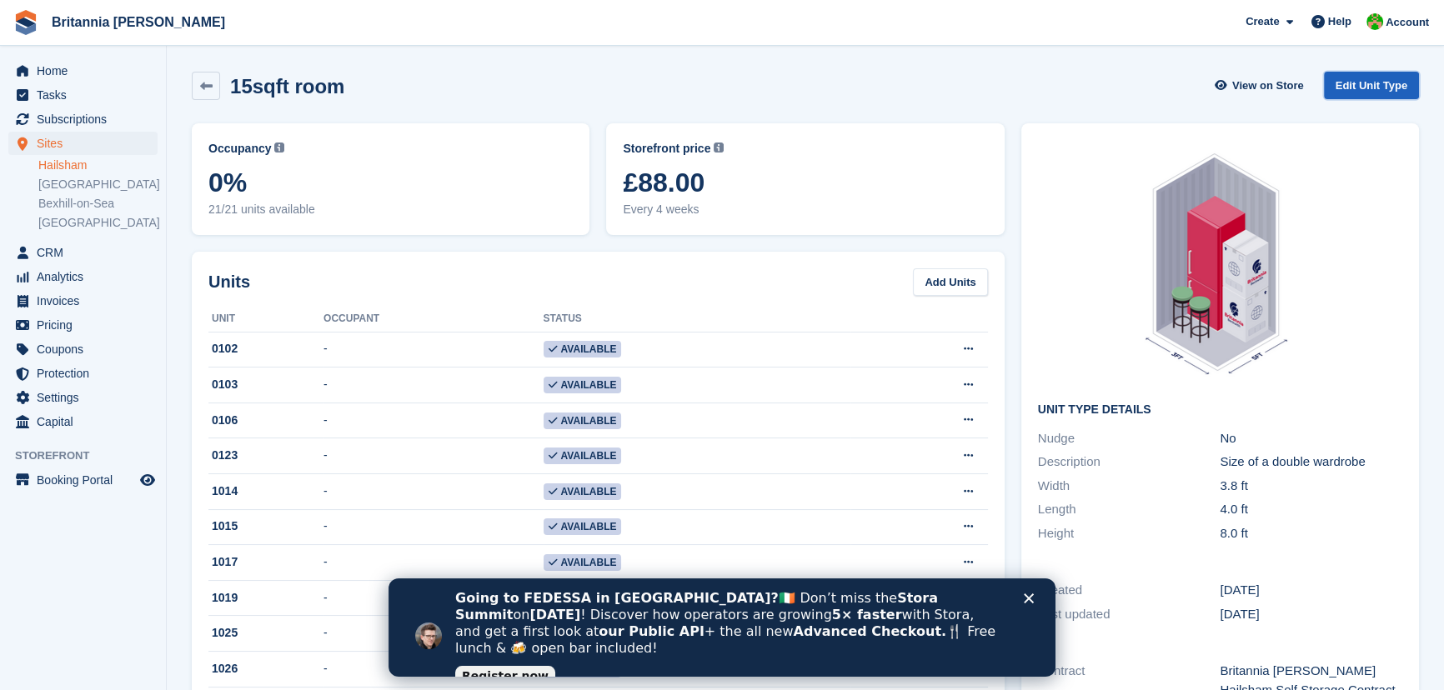
click at [1380, 82] on link "Edit Unit Type" at bounding box center [1371, 86] width 95 height 28
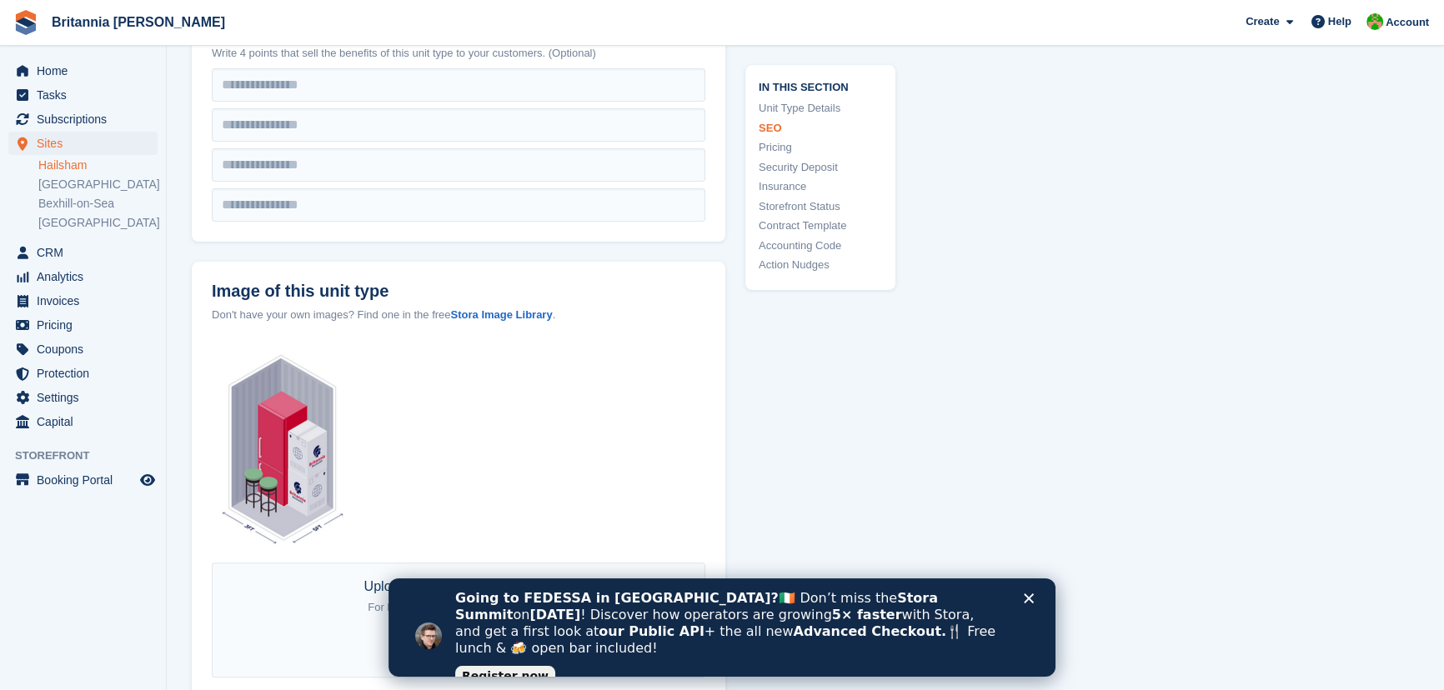
scroll to position [303, 0]
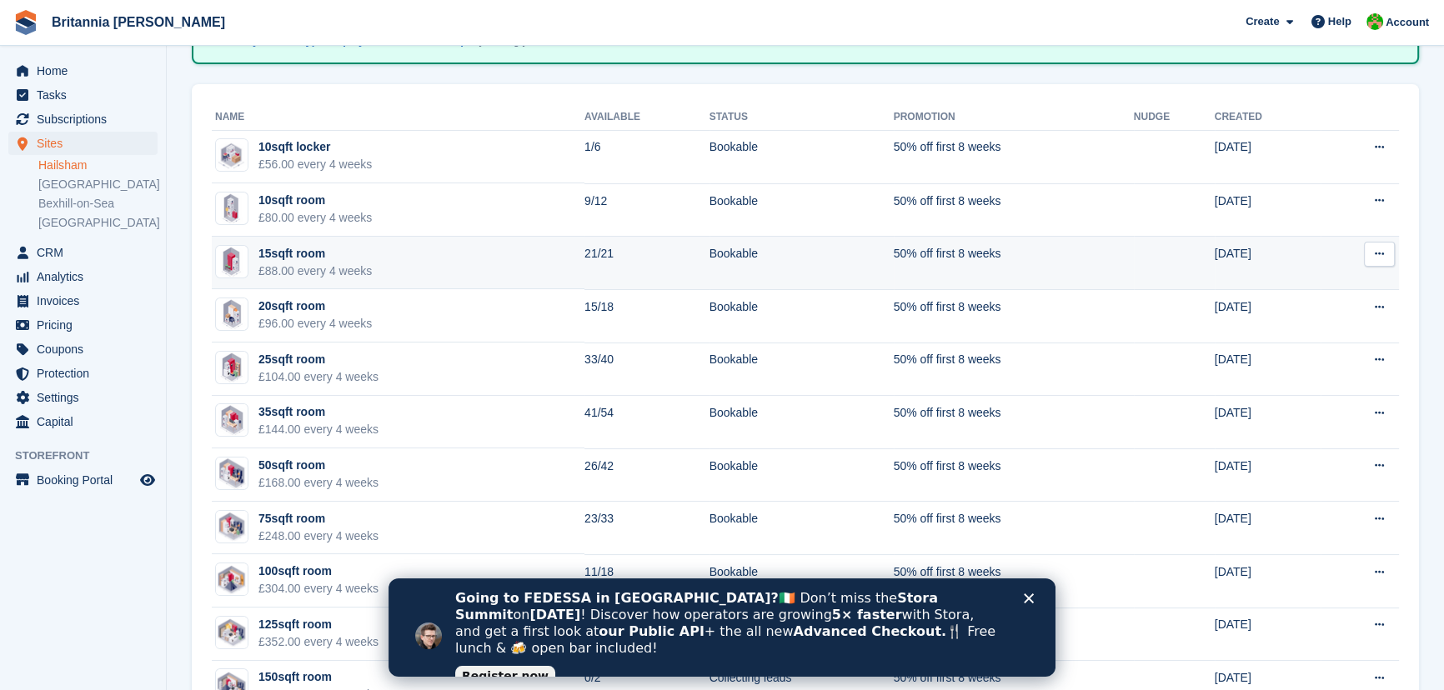
click at [374, 258] on td "15sqft room £88.00 every 4 weeks" at bounding box center [398, 263] width 373 height 53
click at [385, 270] on td "15sqft room £88.00 every 4 weeks" at bounding box center [398, 263] width 373 height 53
click at [333, 256] on div "15sqft room" at bounding box center [314, 254] width 113 height 18
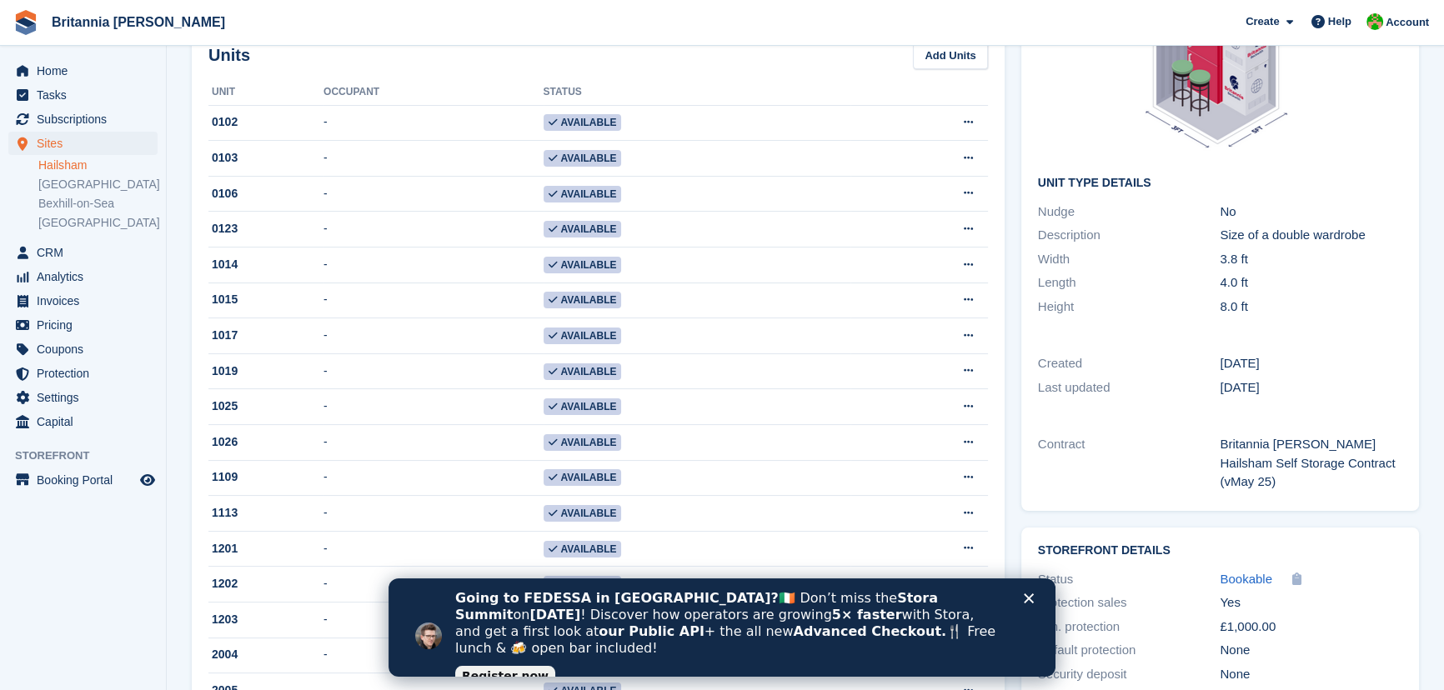
scroll to position [378, 0]
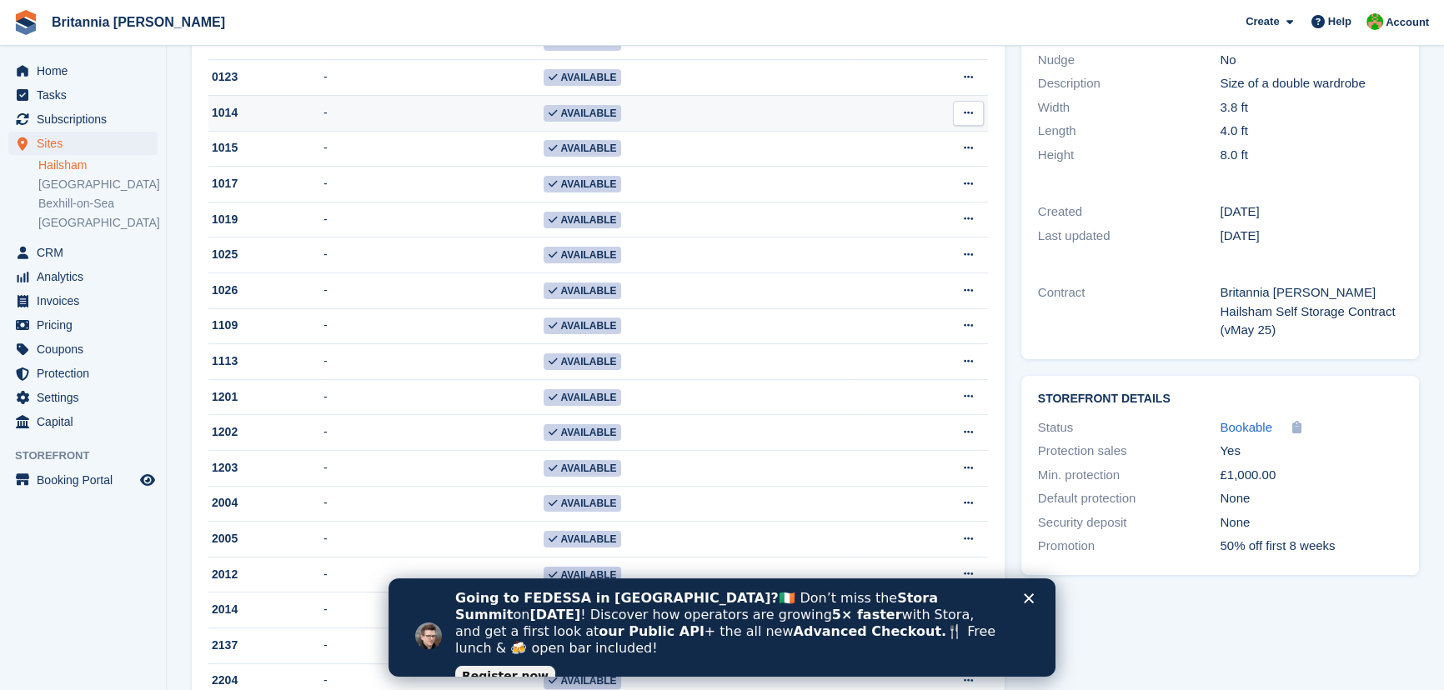
click at [406, 114] on td "-" at bounding box center [432, 114] width 219 height 36
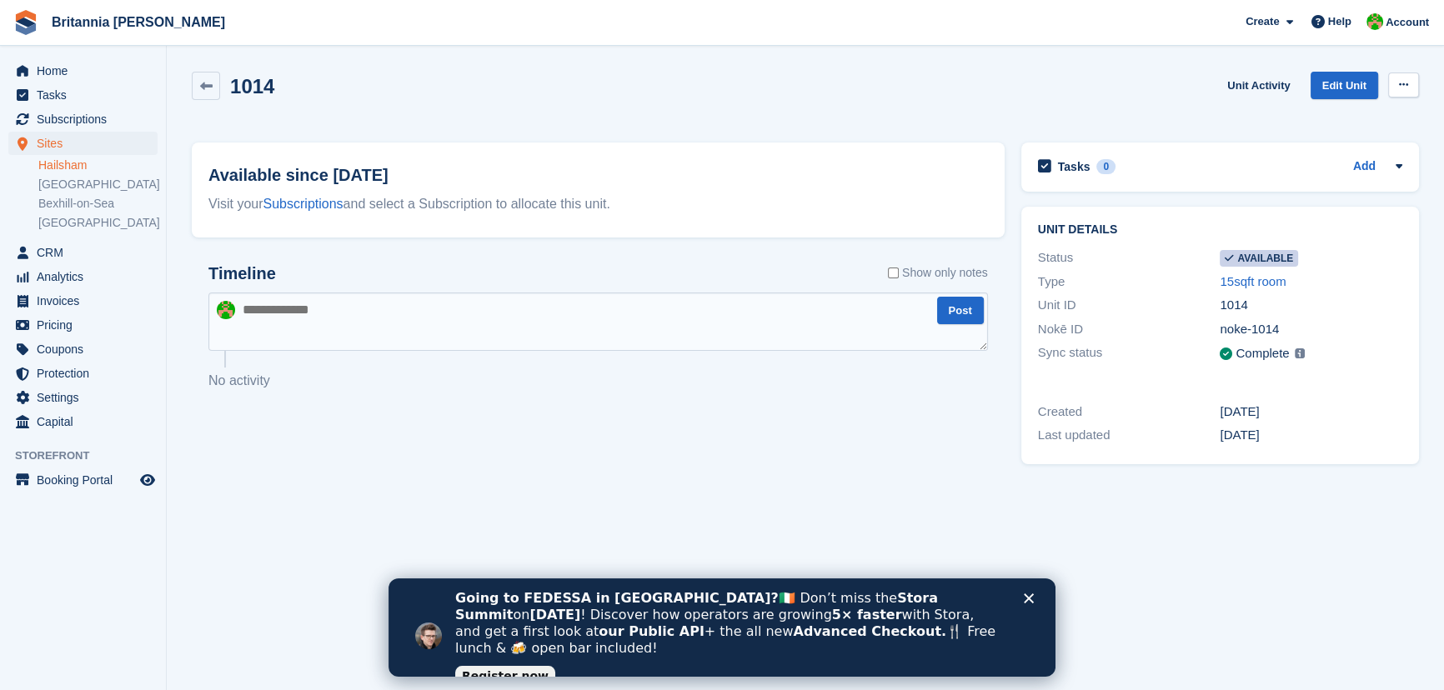
click at [1400, 83] on icon at bounding box center [1403, 84] width 9 height 11
click at [980, 63] on div "1014 Unit Activity Edit Unit Make unavailable Delete unit" at bounding box center [805, 98] width 1244 height 71
click at [207, 83] on icon at bounding box center [206, 86] width 13 height 13
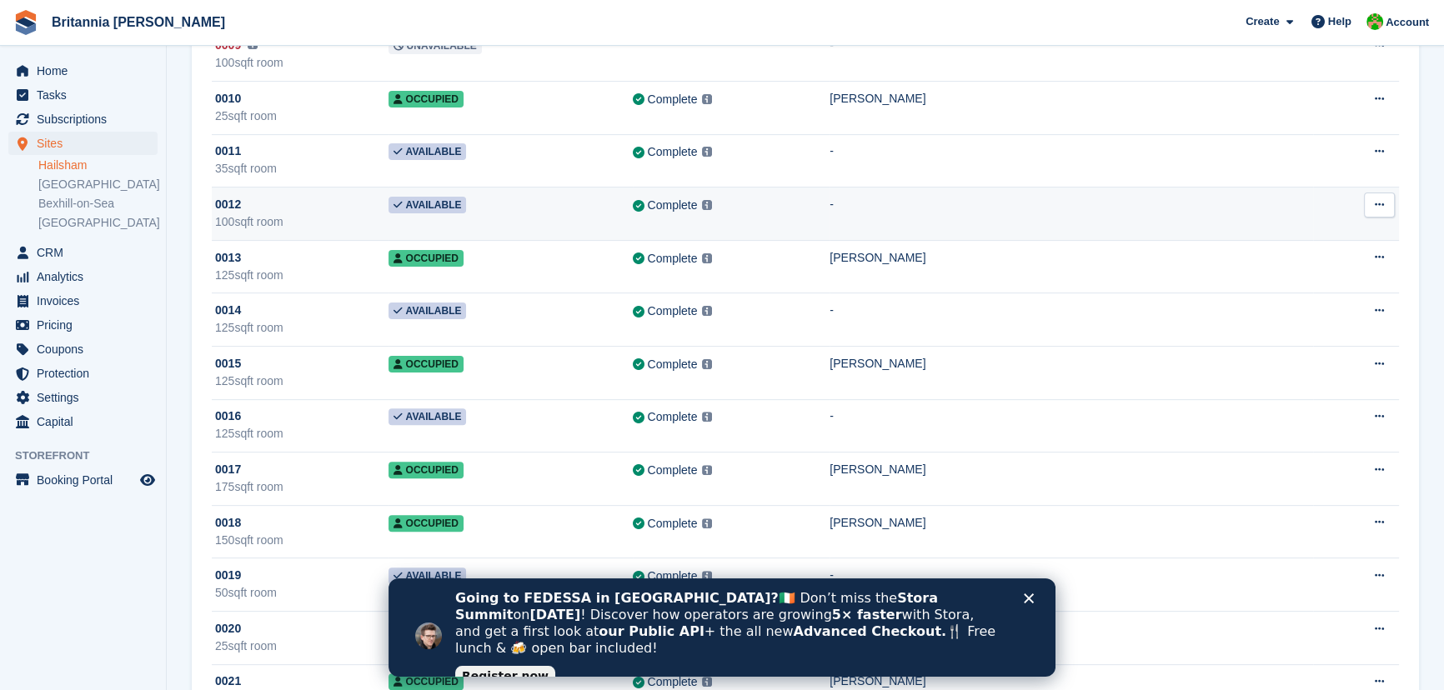
scroll to position [682, 0]
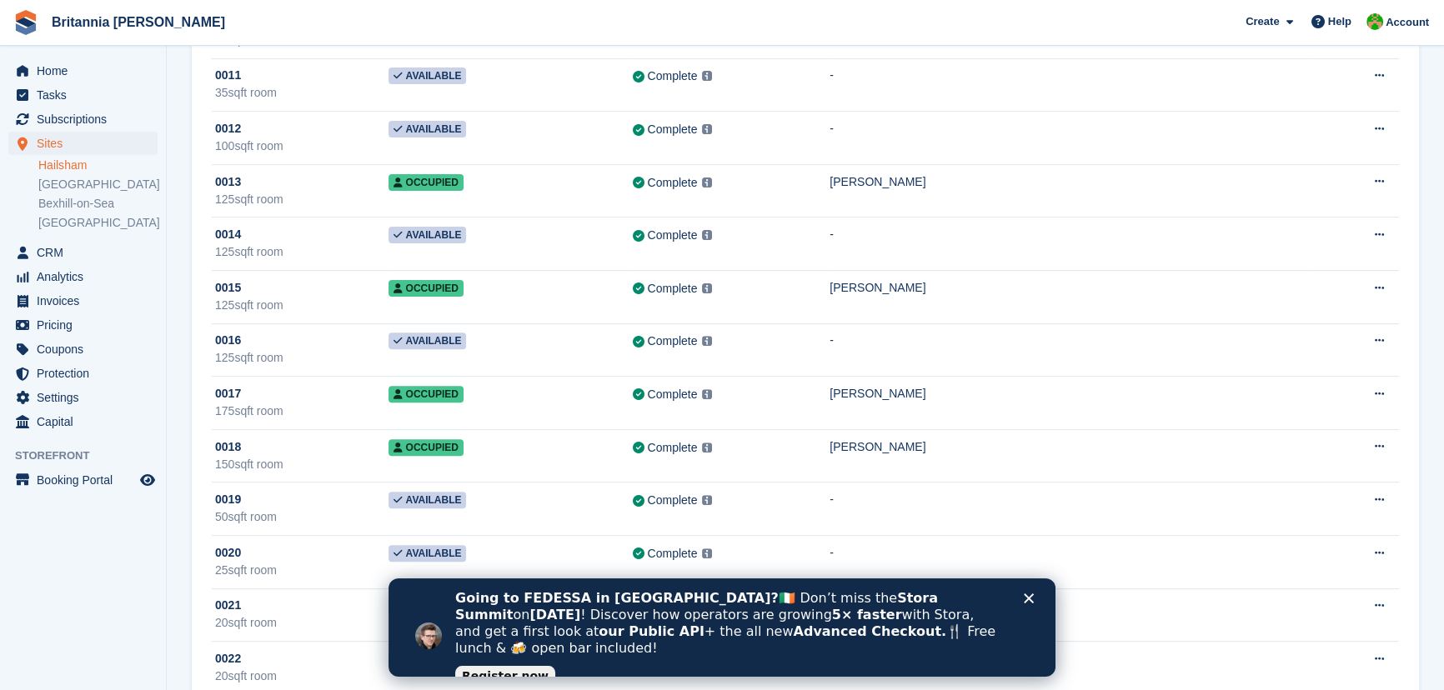
click at [76, 161] on link "Hailsham" at bounding box center [97, 166] width 119 height 16
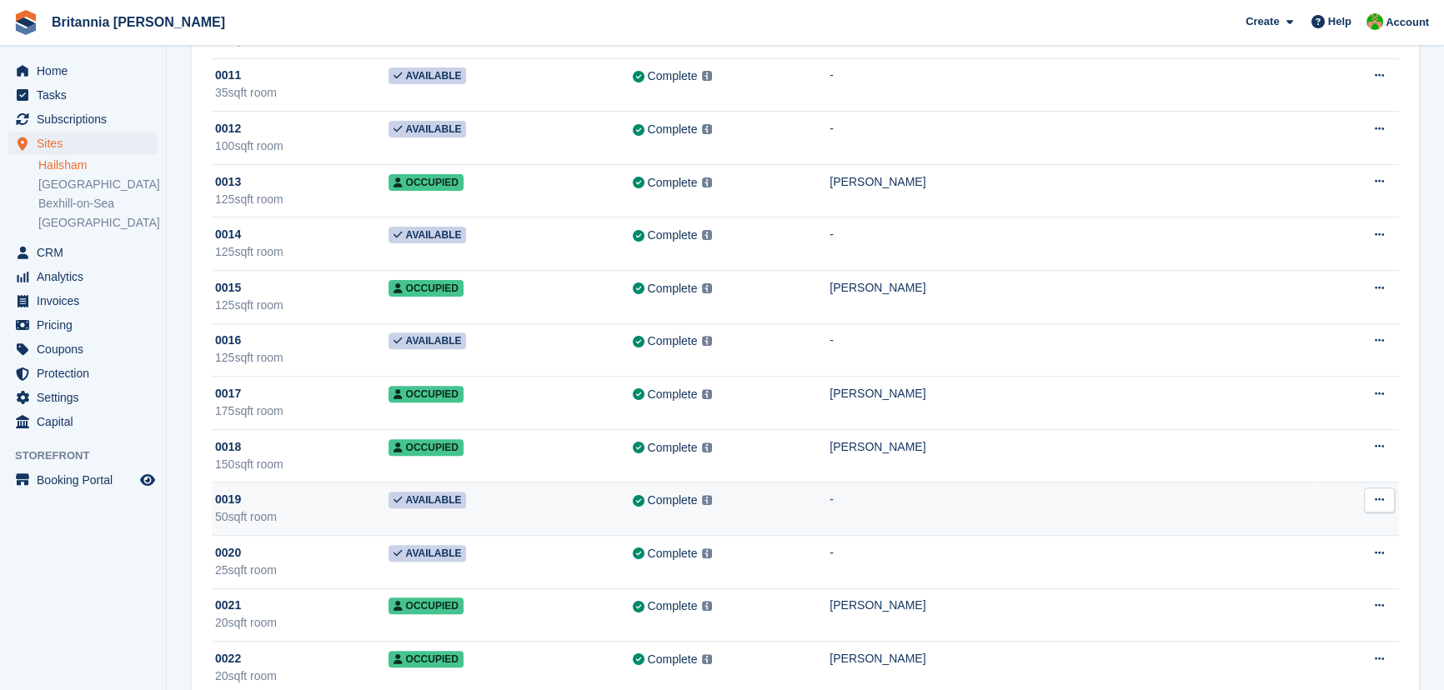
scroll to position [909, 0]
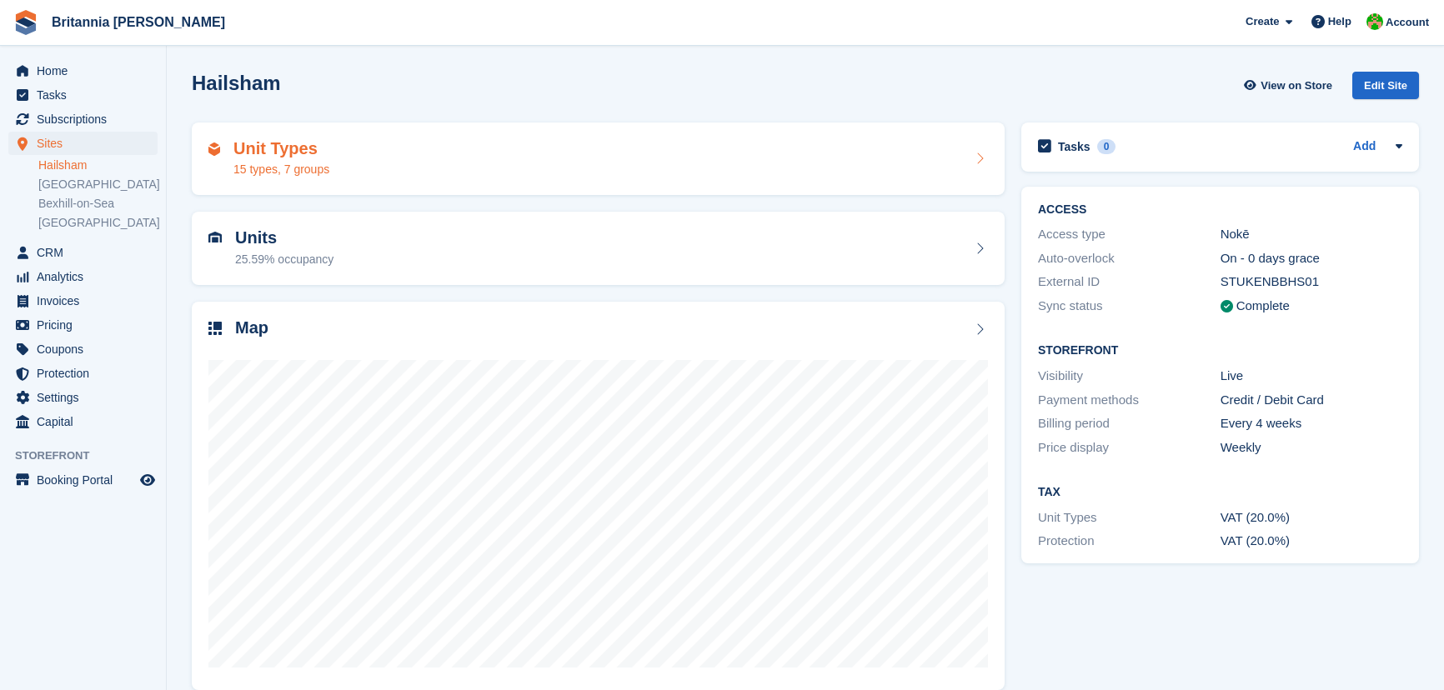
click at [310, 173] on div "15 types, 7 groups" at bounding box center [281, 170] width 96 height 18
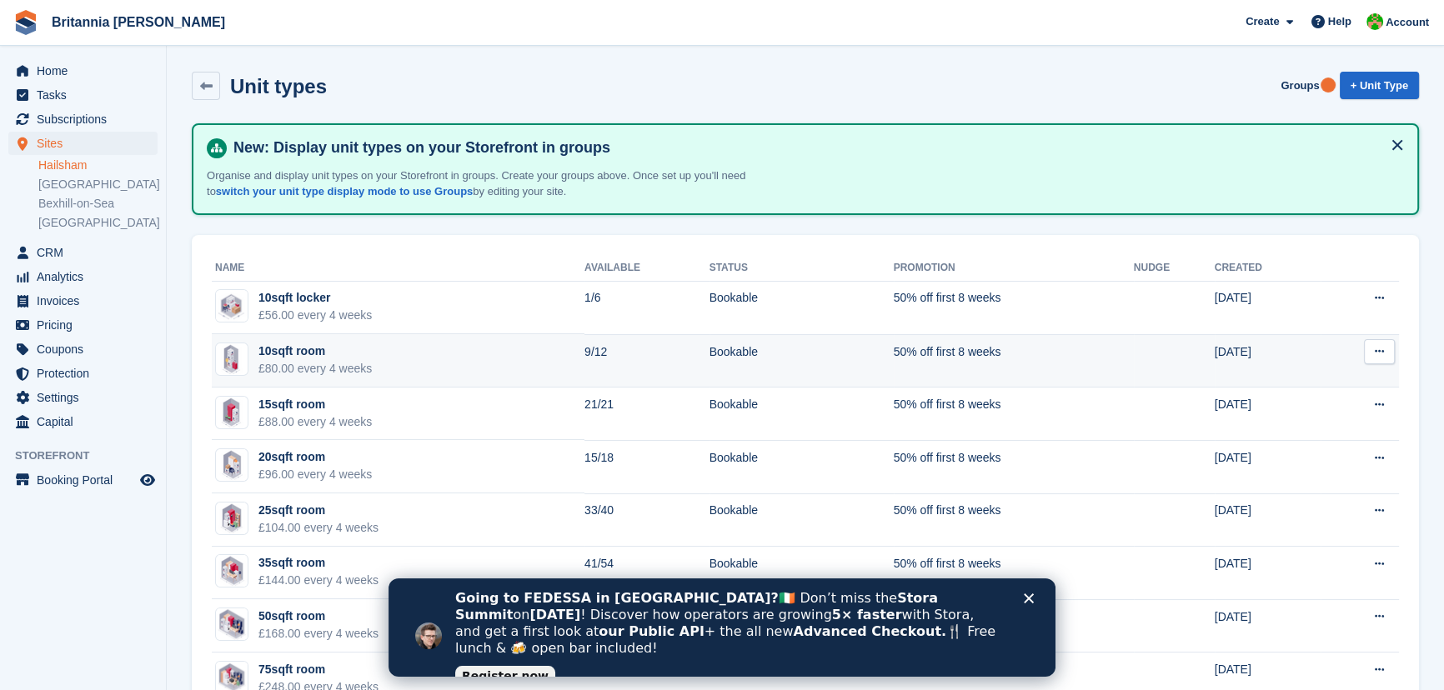
click at [356, 383] on td "10sqft room £80.00 every 4 weeks" at bounding box center [398, 360] width 373 height 53
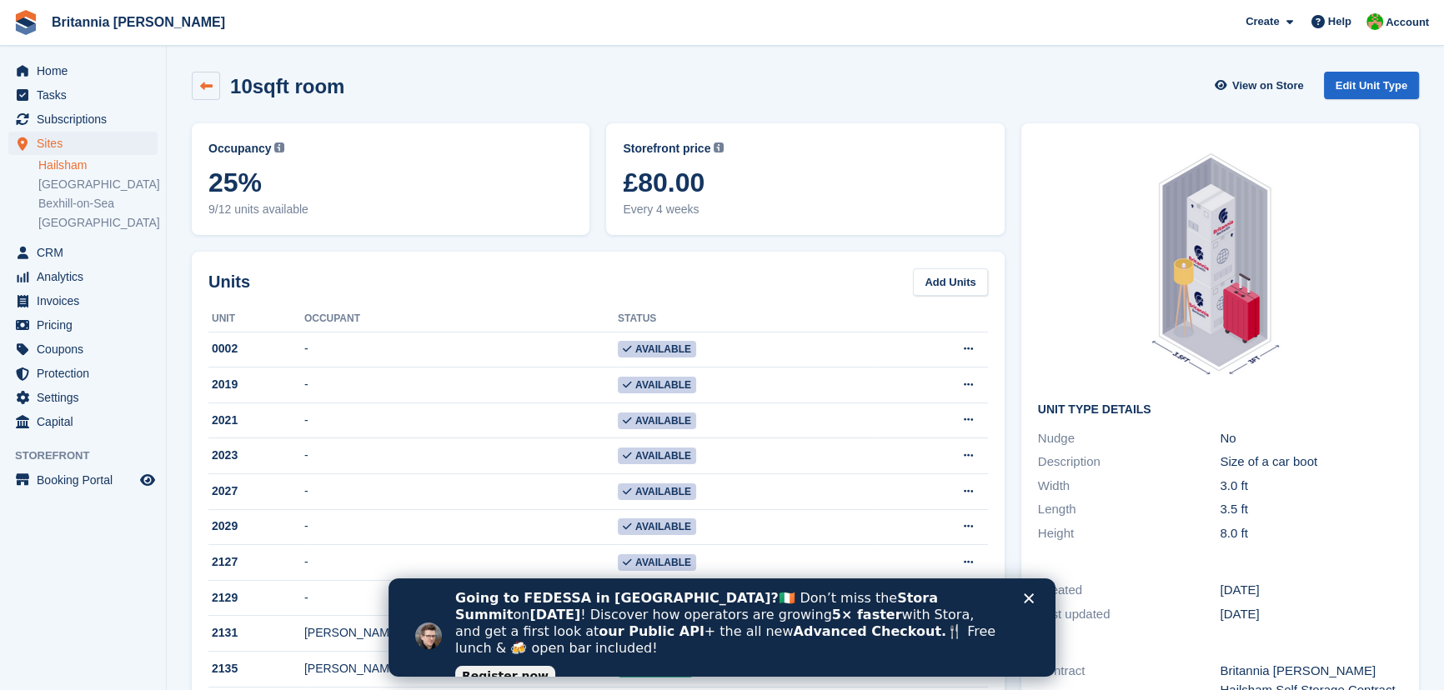
click at [205, 82] on icon at bounding box center [206, 86] width 13 height 13
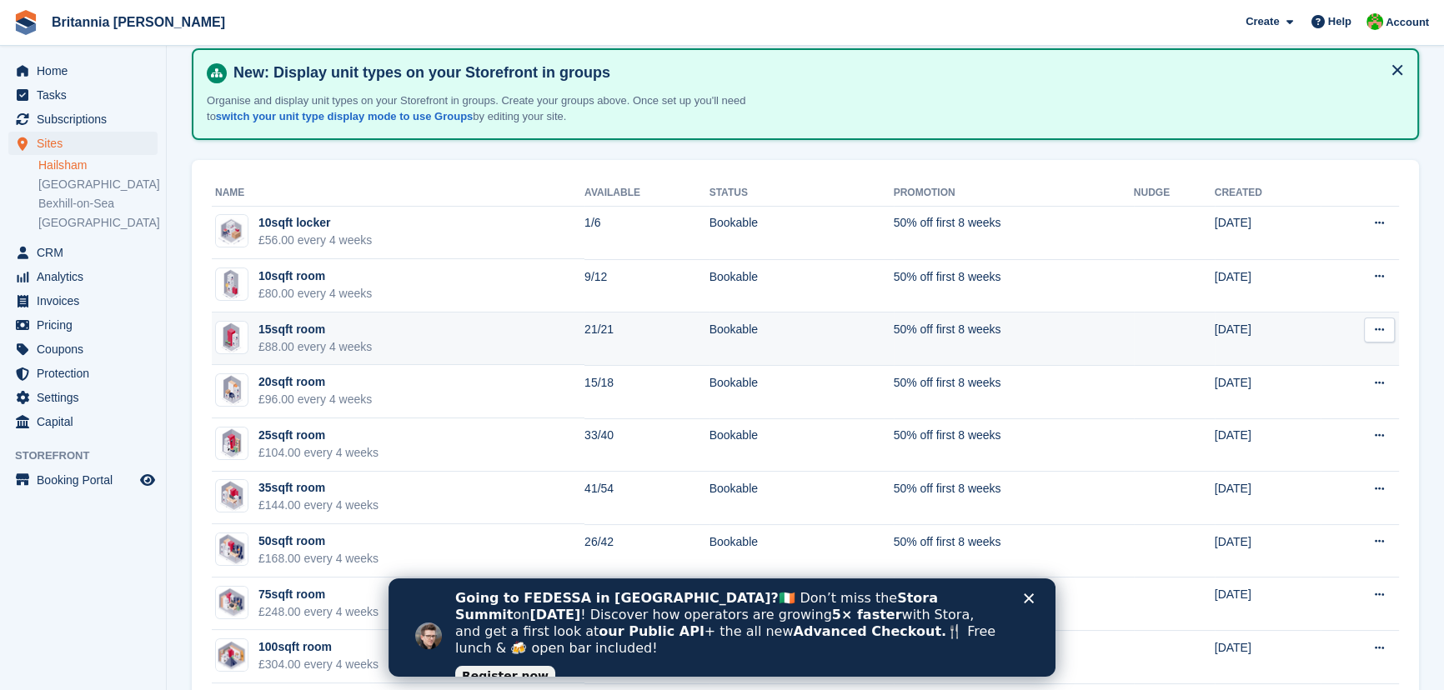
click at [350, 350] on div "£88.00 every 4 weeks" at bounding box center [314, 347] width 113 height 18
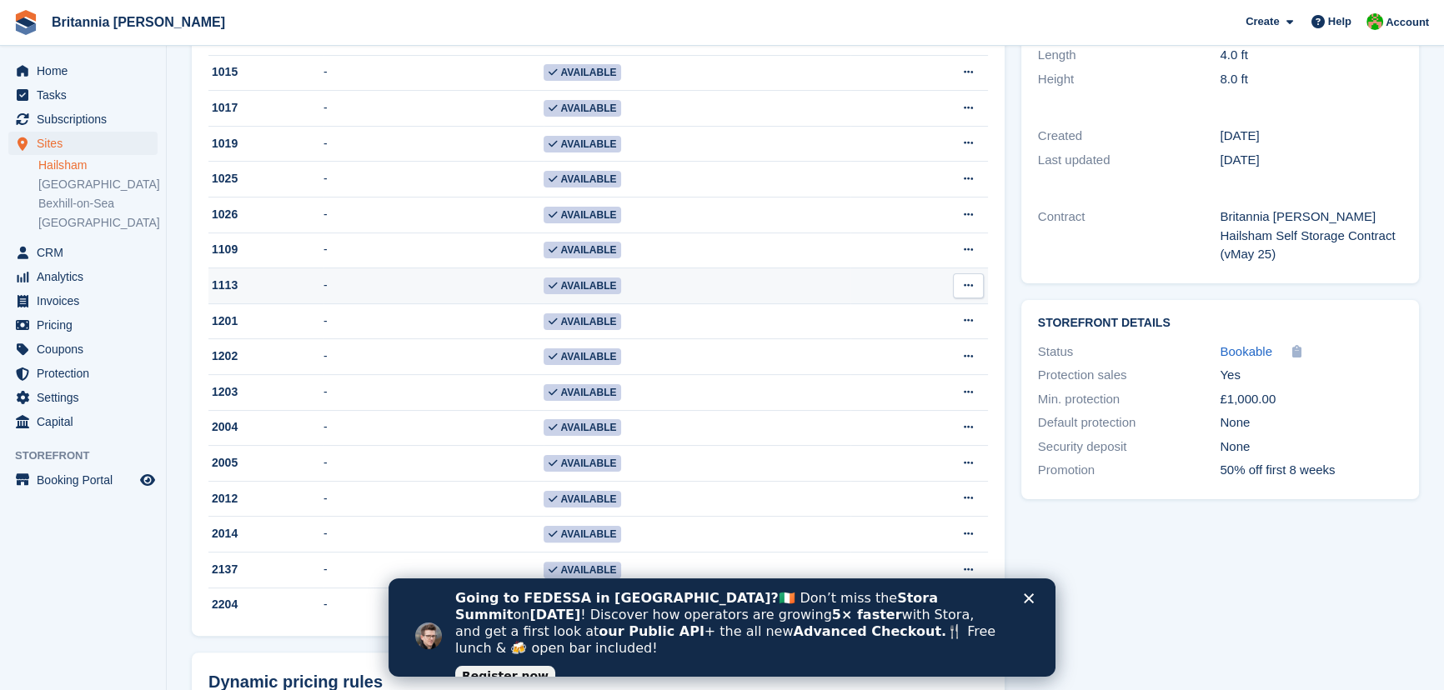
scroll to position [378, 0]
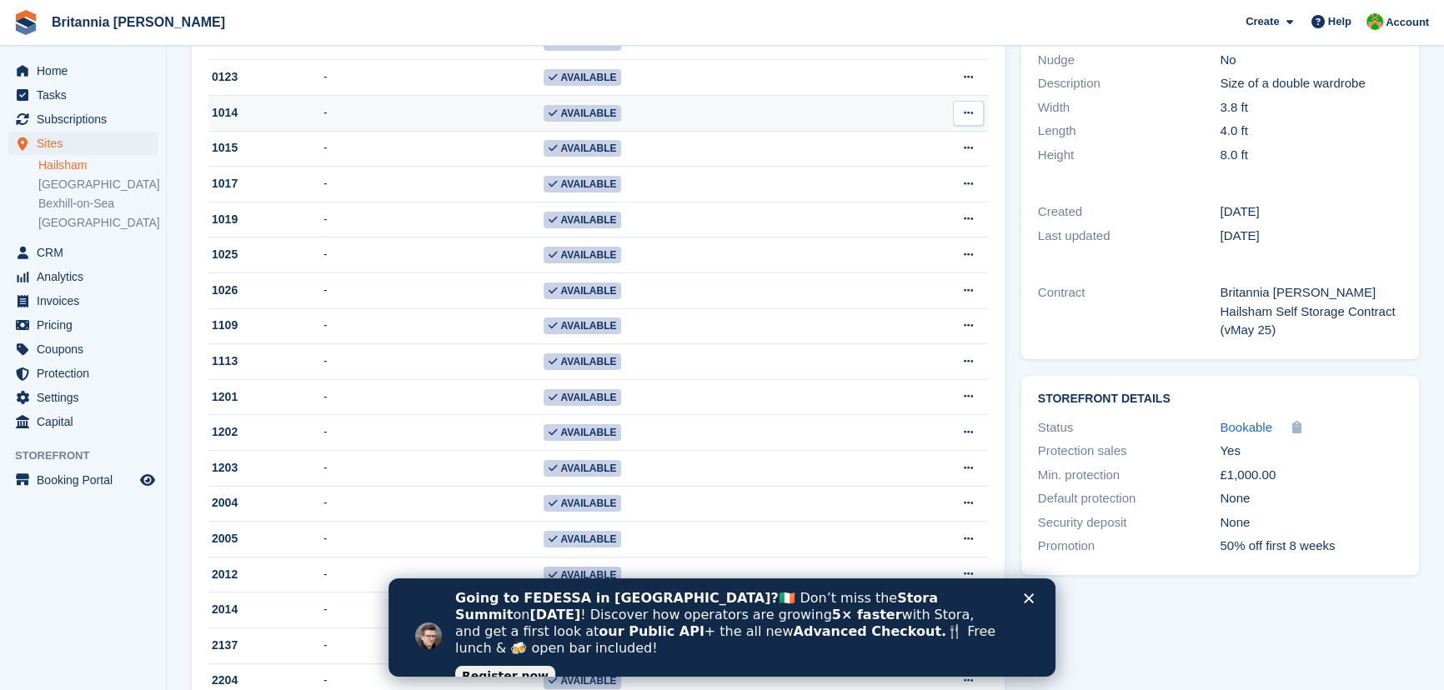
click at [352, 128] on td "-" at bounding box center [432, 114] width 219 height 36
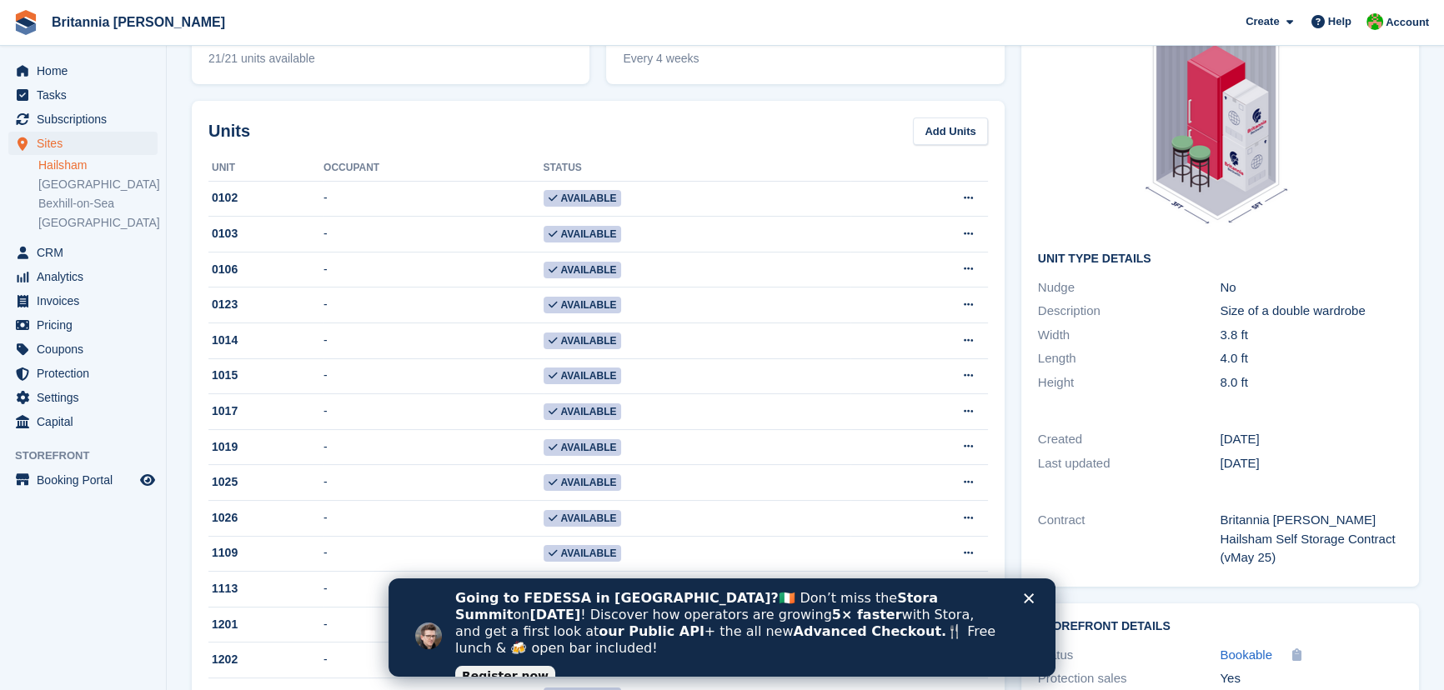
scroll to position [303, 0]
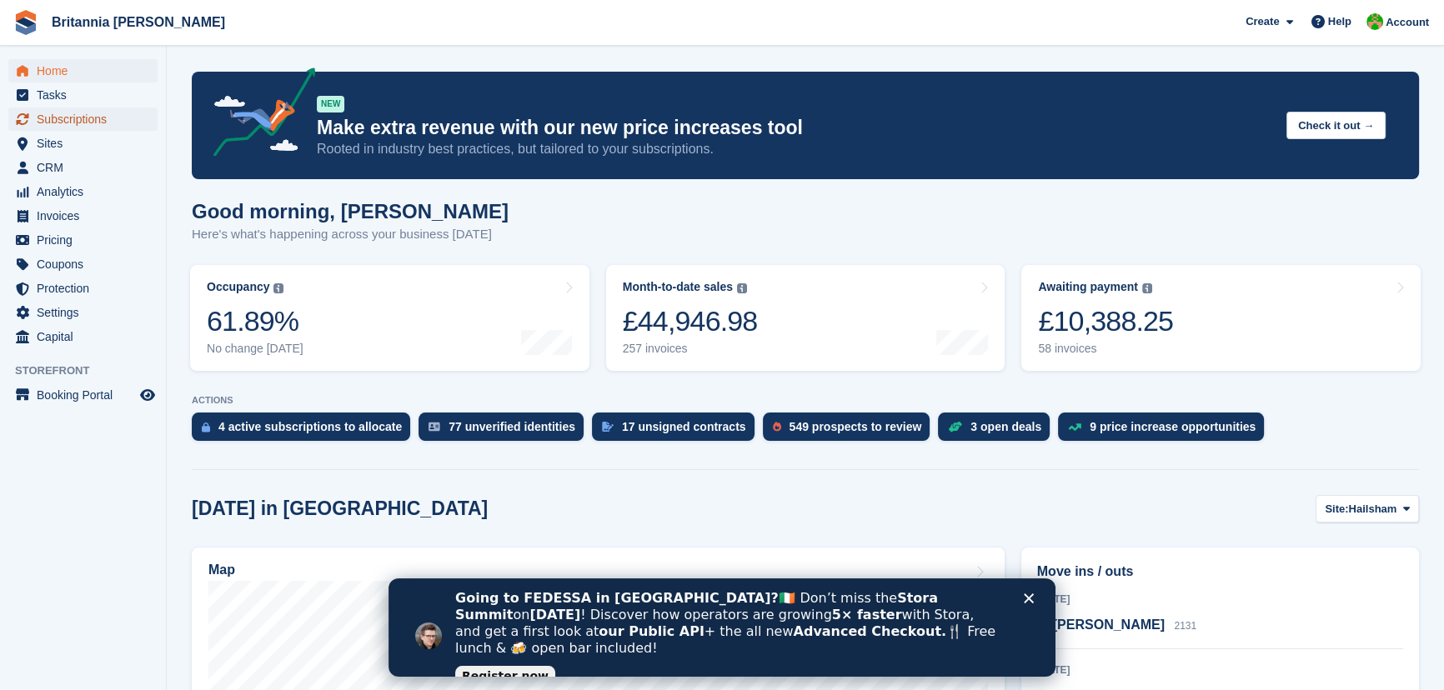
click at [83, 125] on span "Subscriptions" at bounding box center [87, 119] width 100 height 23
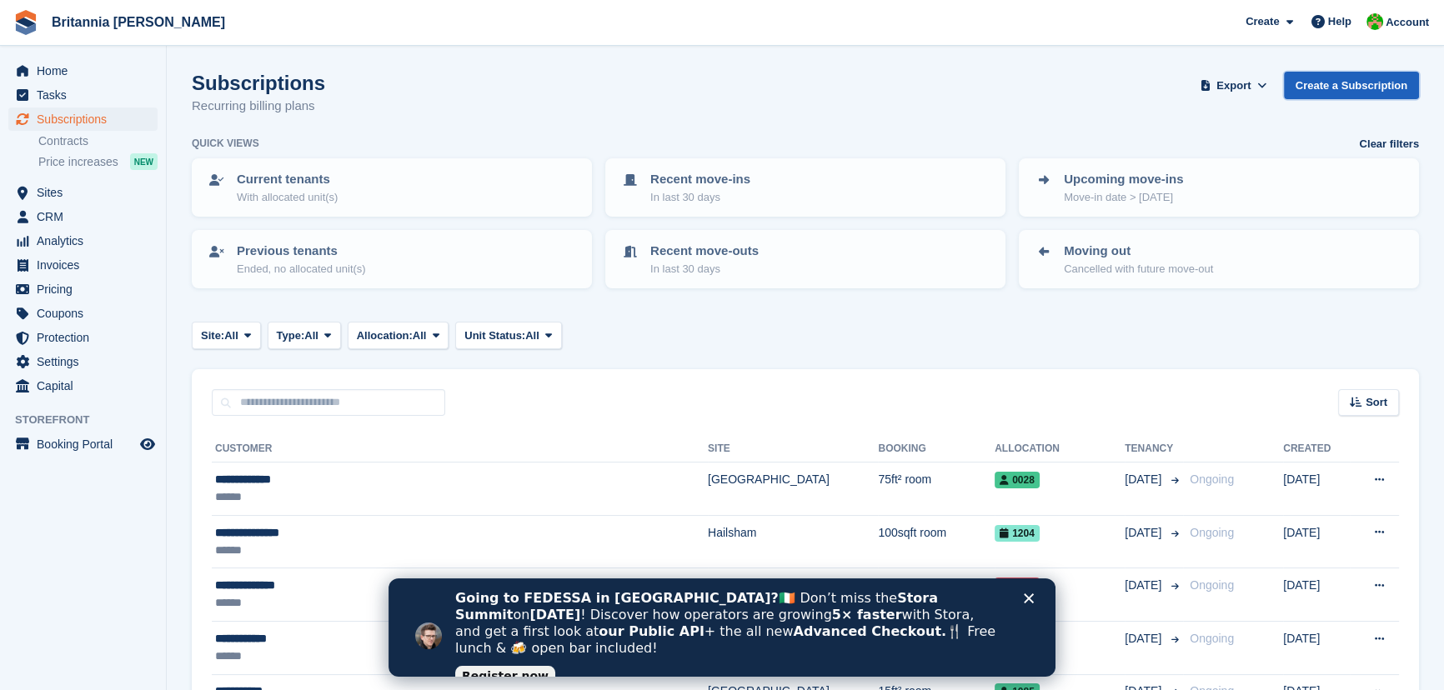
click at [1346, 80] on link "Create a Subscription" at bounding box center [1351, 86] width 135 height 28
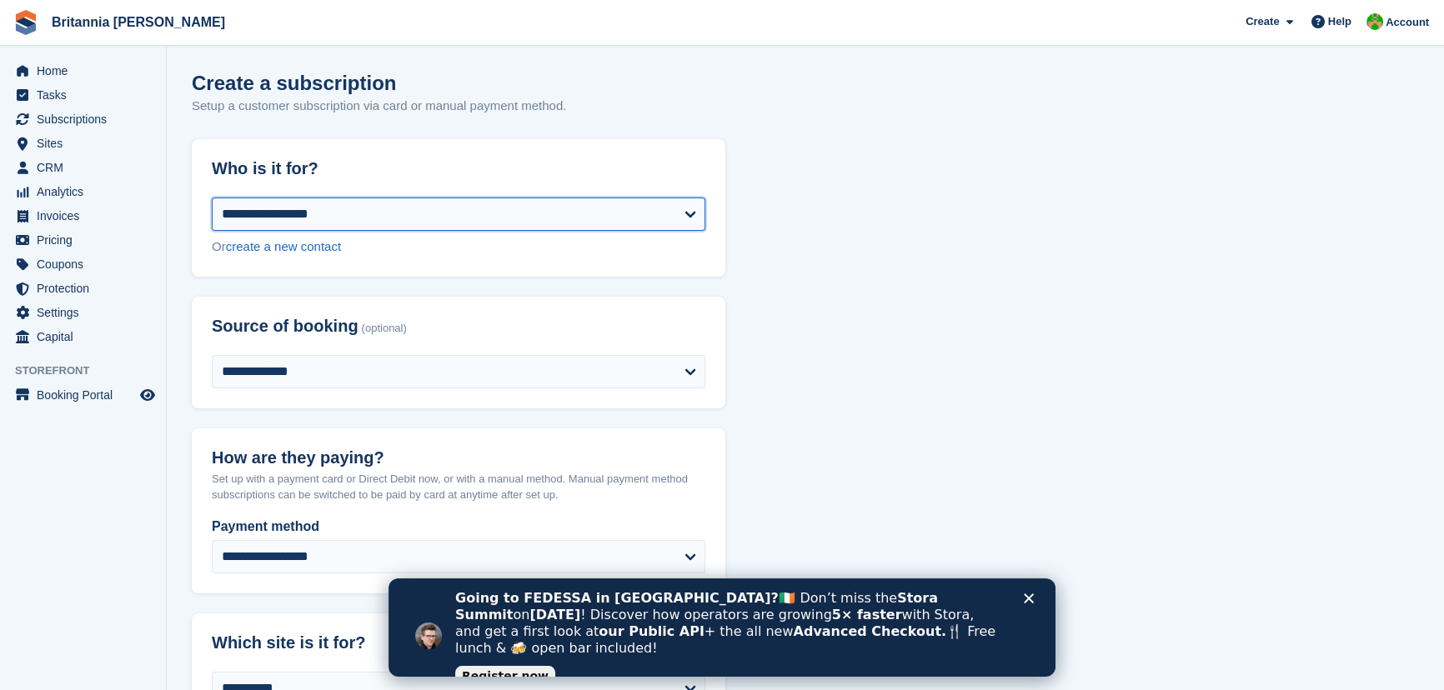
click at [575, 224] on select "**********" at bounding box center [459, 214] width 494 height 33
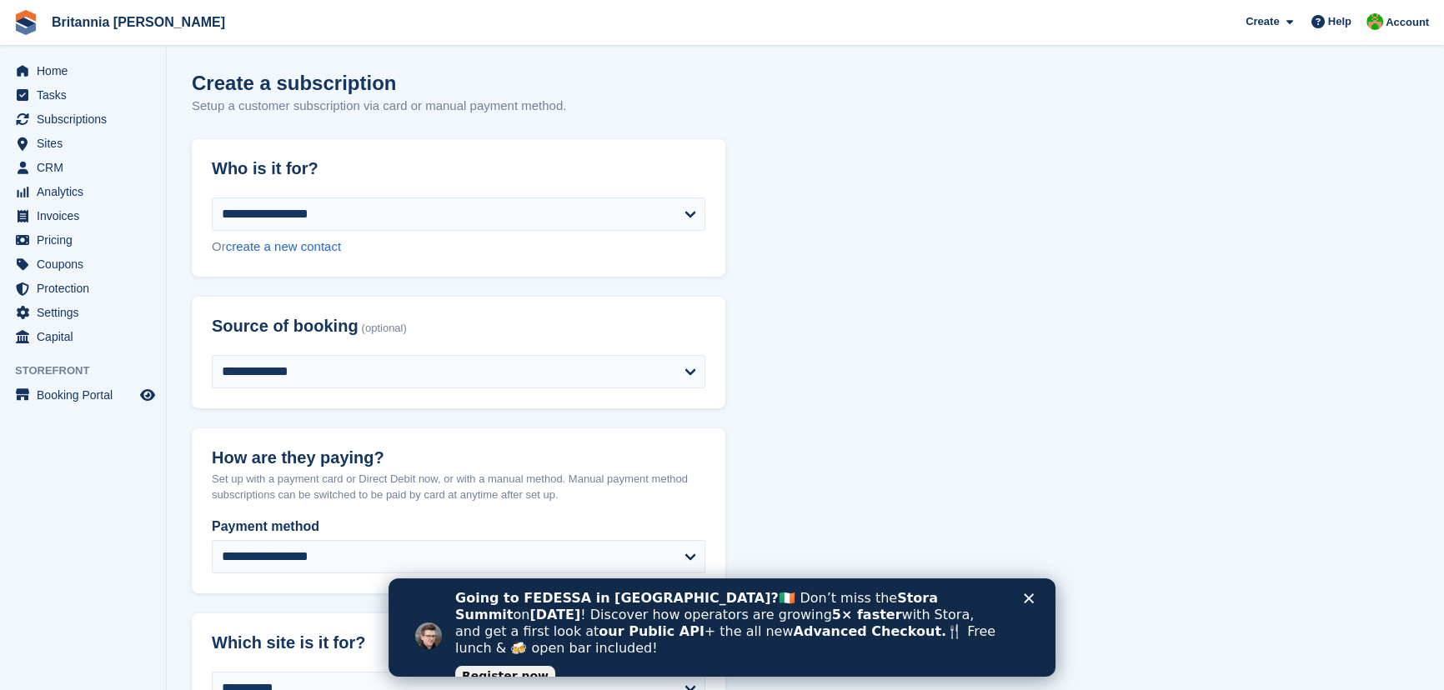
click at [317, 248] on link "create a new contact" at bounding box center [283, 246] width 115 height 14
select select "**********"
select select "***"
select select "*"
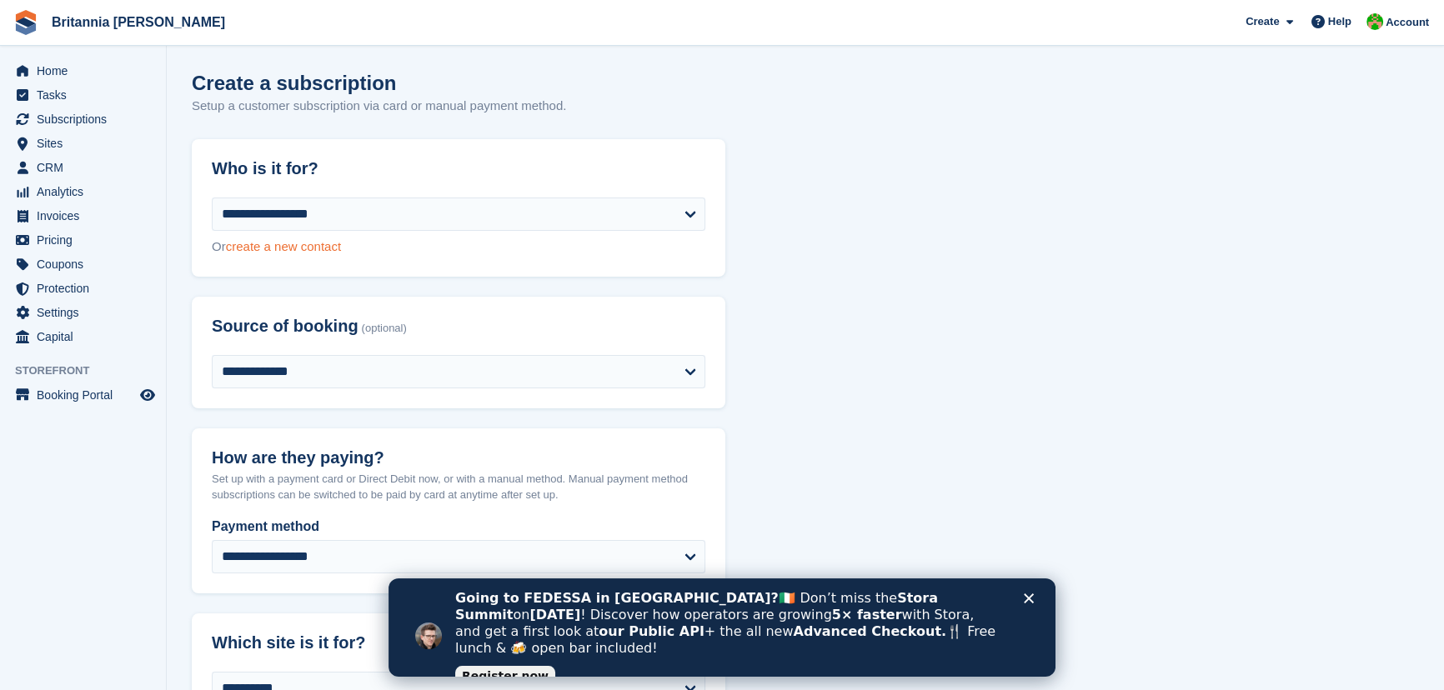
select select "****"
select select "*****"
select select
select select "***"
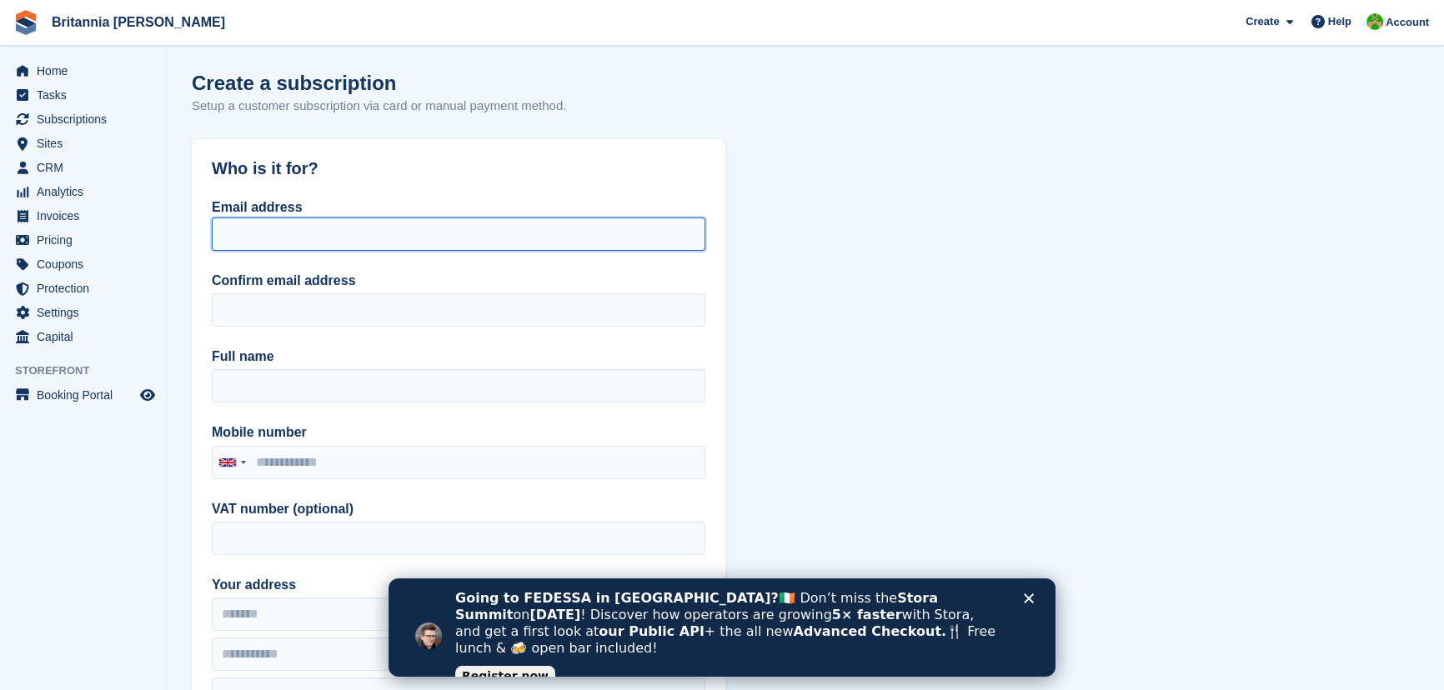
click at [318, 247] on input "Email address" at bounding box center [459, 234] width 494 height 33
type input "*"
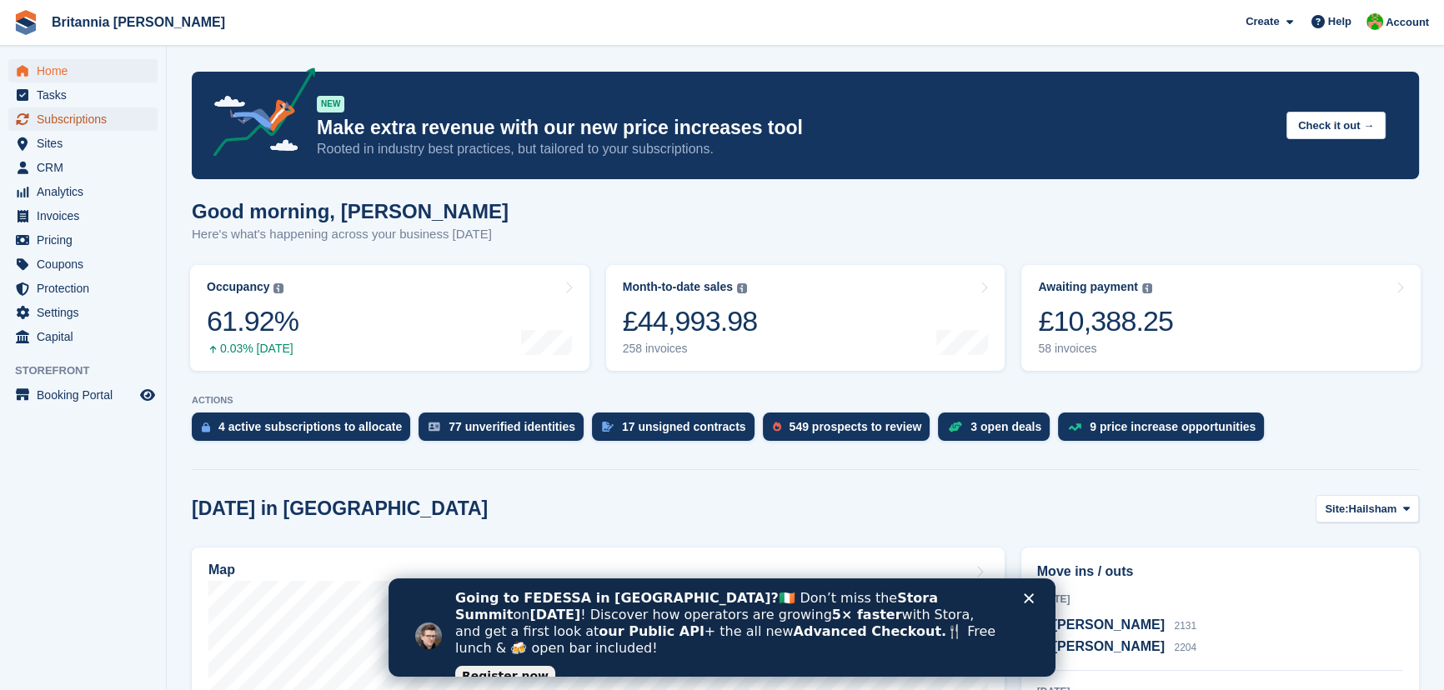
click at [74, 118] on span "Subscriptions" at bounding box center [87, 119] width 100 height 23
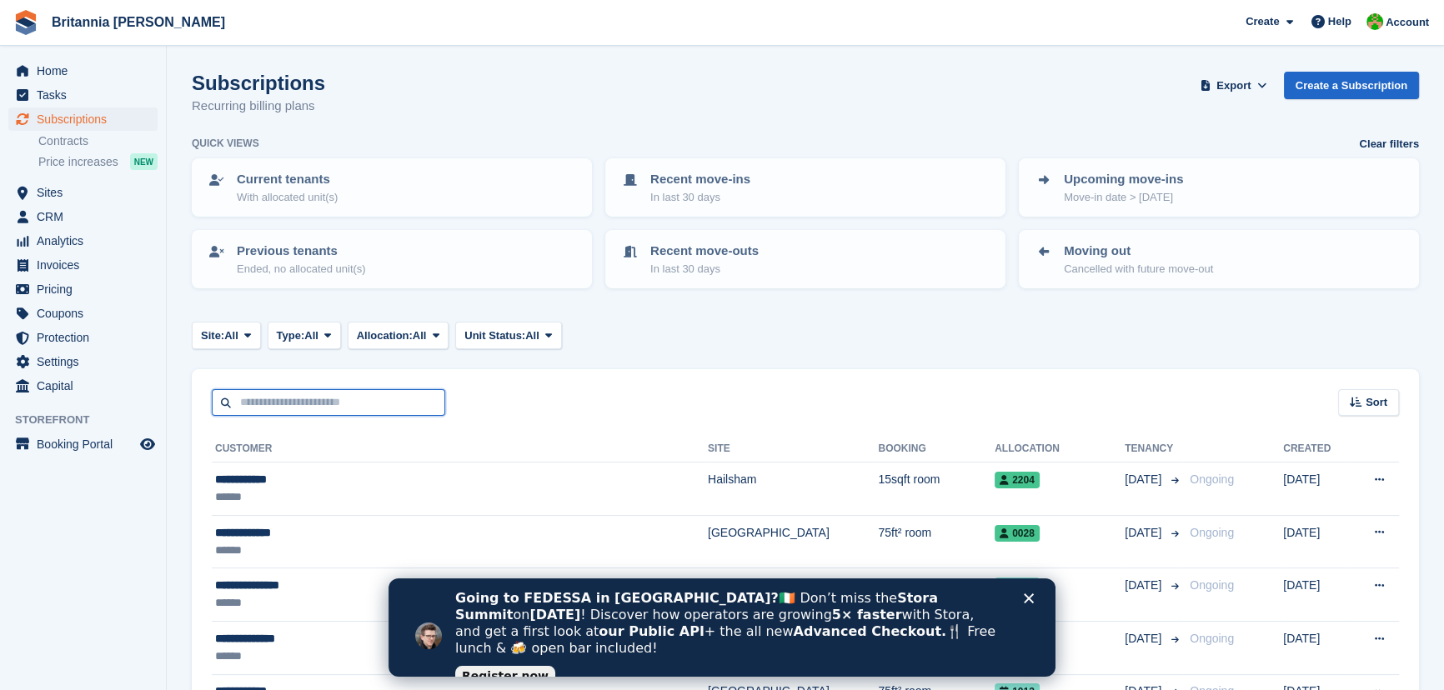
click at [344, 389] on input "text" at bounding box center [328, 403] width 233 height 28
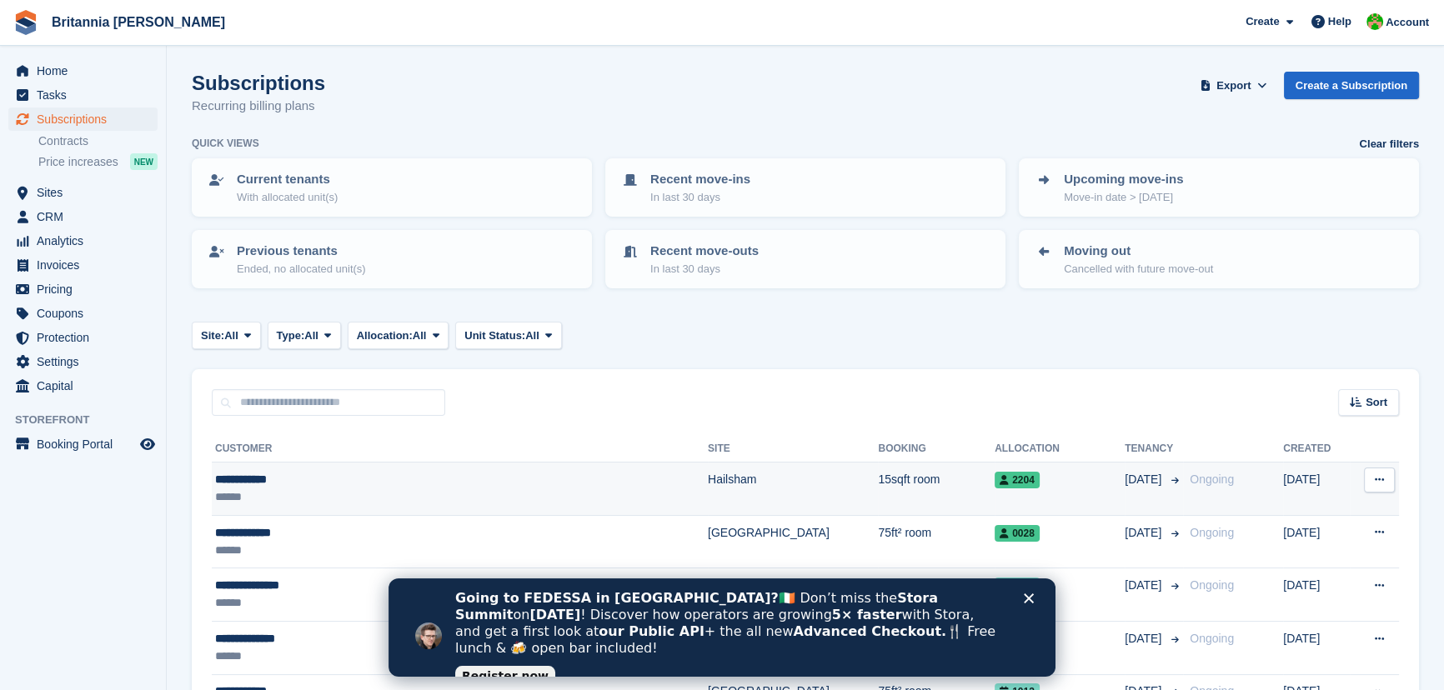
click at [265, 482] on div "**********" at bounding box center [390, 480] width 350 height 18
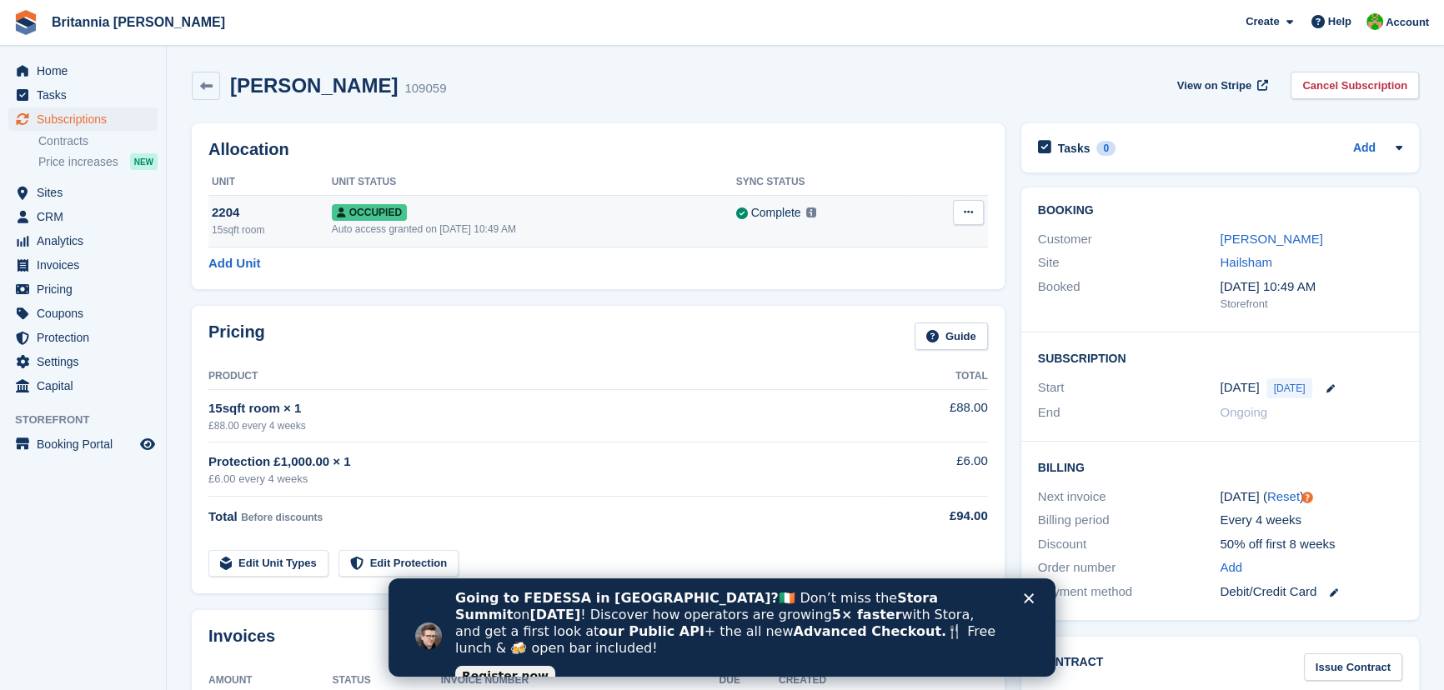
click at [981, 217] on button at bounding box center [968, 212] width 31 height 25
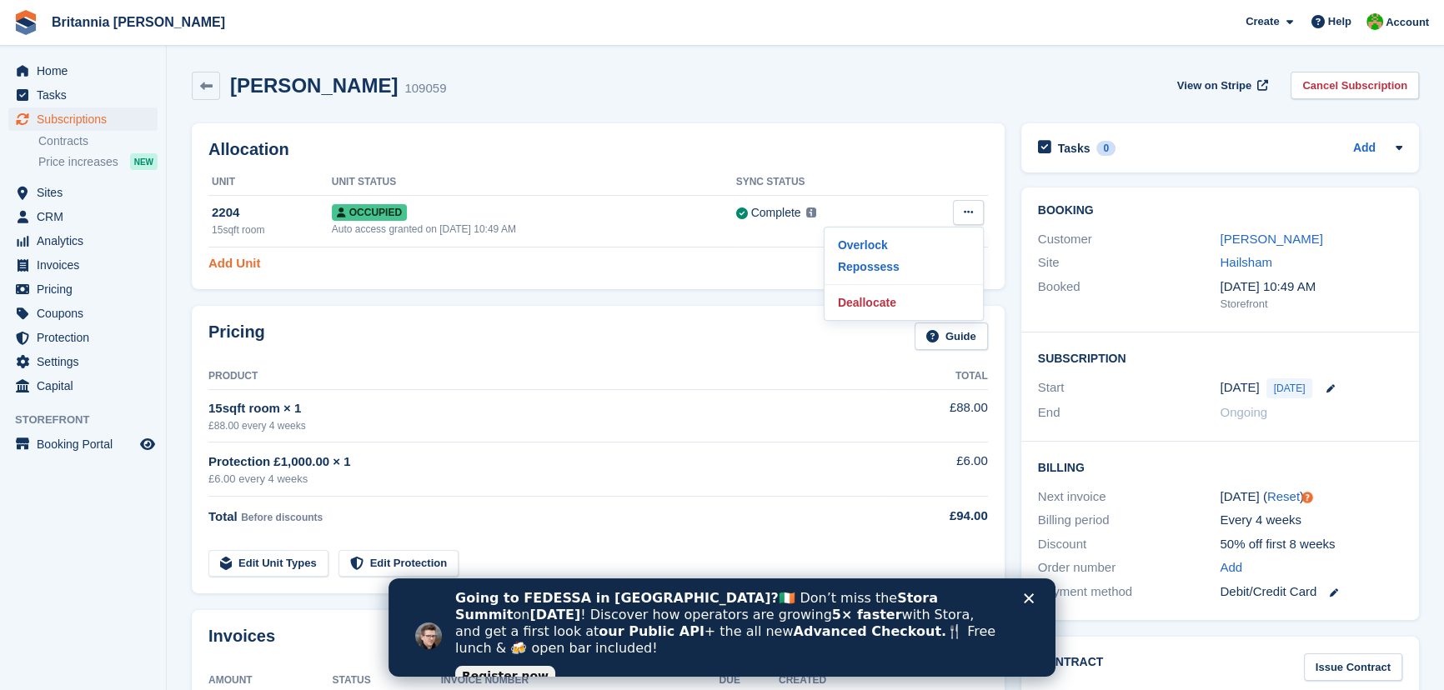
click at [249, 264] on link "Add Unit" at bounding box center [234, 263] width 52 height 19
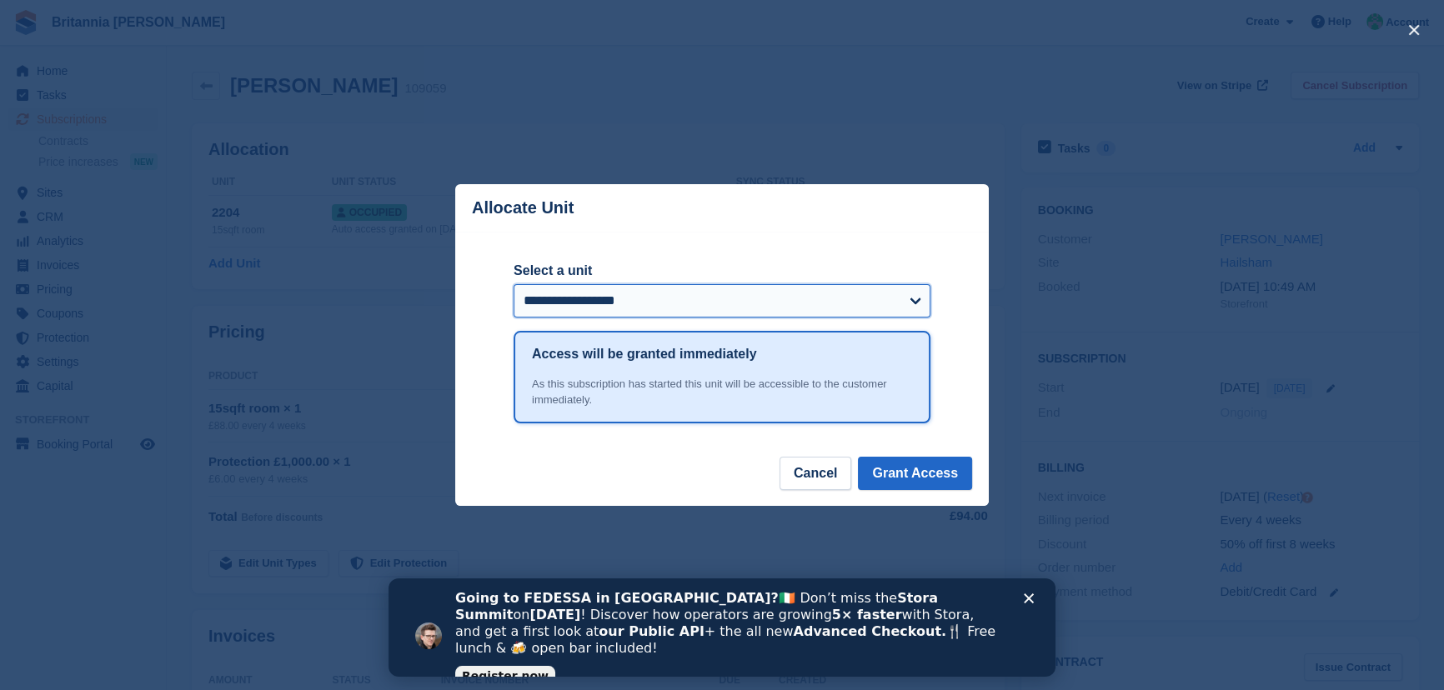
click at [900, 308] on select "**********" at bounding box center [722, 300] width 417 height 33
select select "*****"
click at [514, 286] on select "**********" at bounding box center [722, 300] width 417 height 33
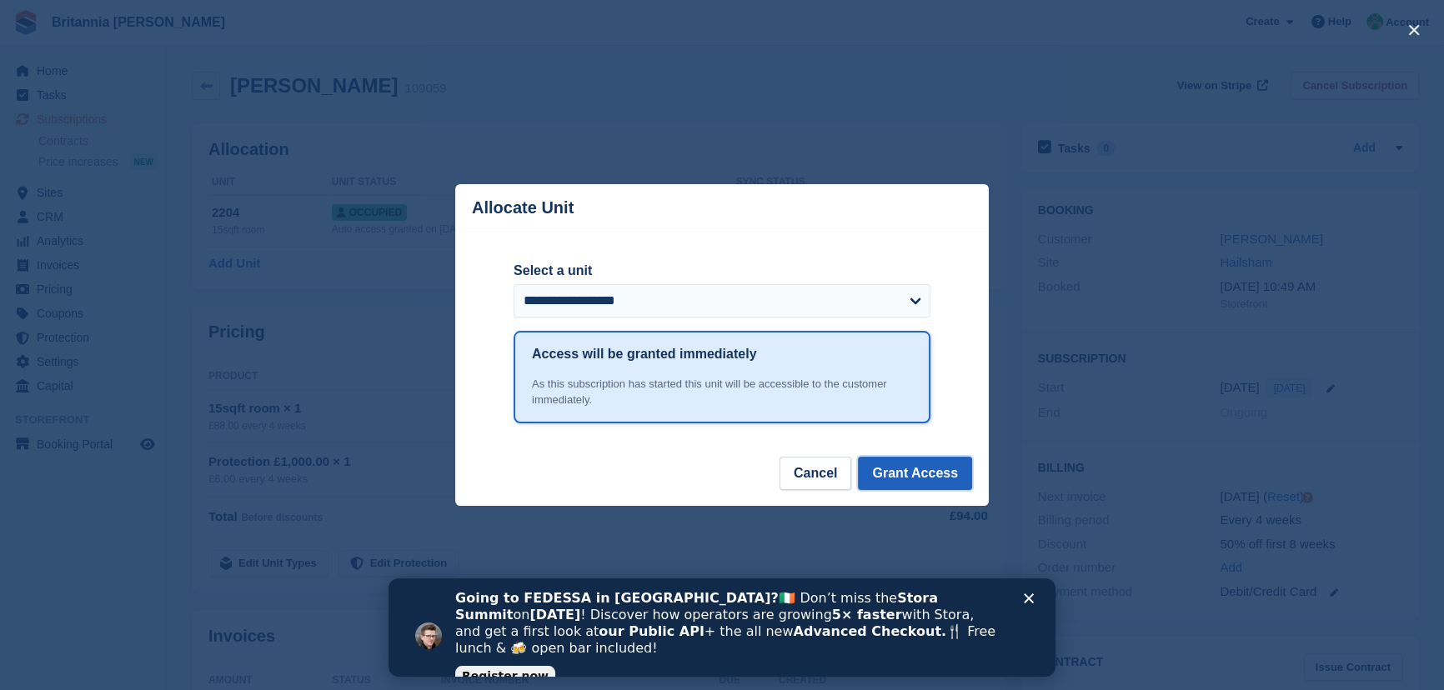
click at [923, 468] on button "Grant Access" at bounding box center [915, 473] width 114 height 33
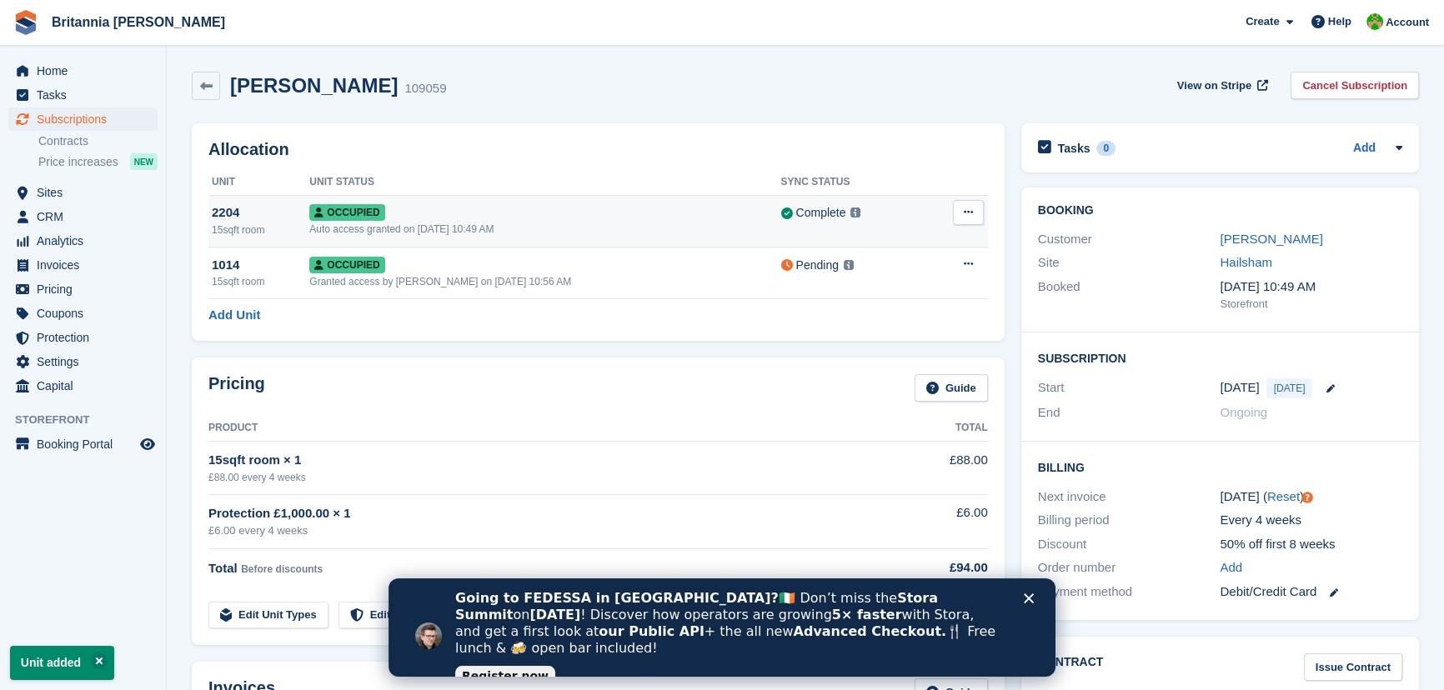
click at [975, 213] on button at bounding box center [968, 212] width 31 height 25
click at [925, 295] on p "Deallocate" at bounding box center [903, 303] width 145 height 22
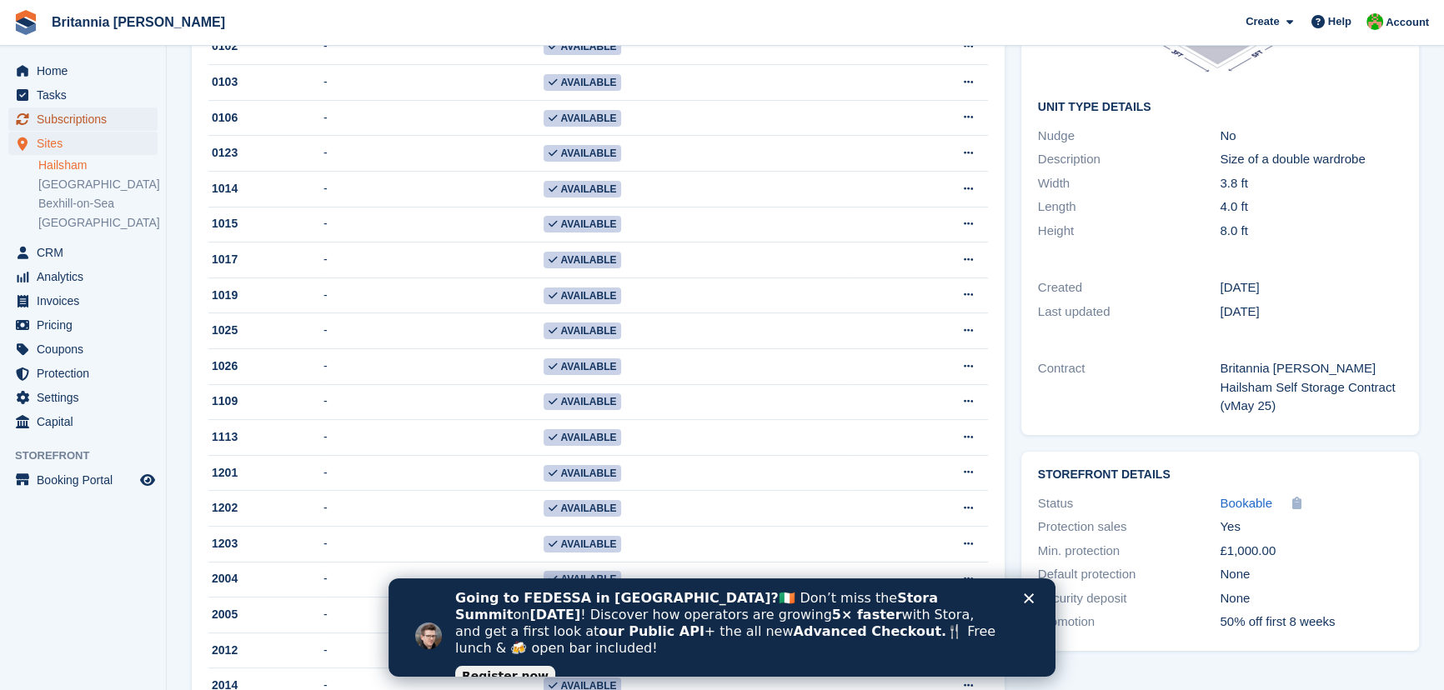
click at [46, 128] on span "Subscriptions" at bounding box center [87, 119] width 100 height 23
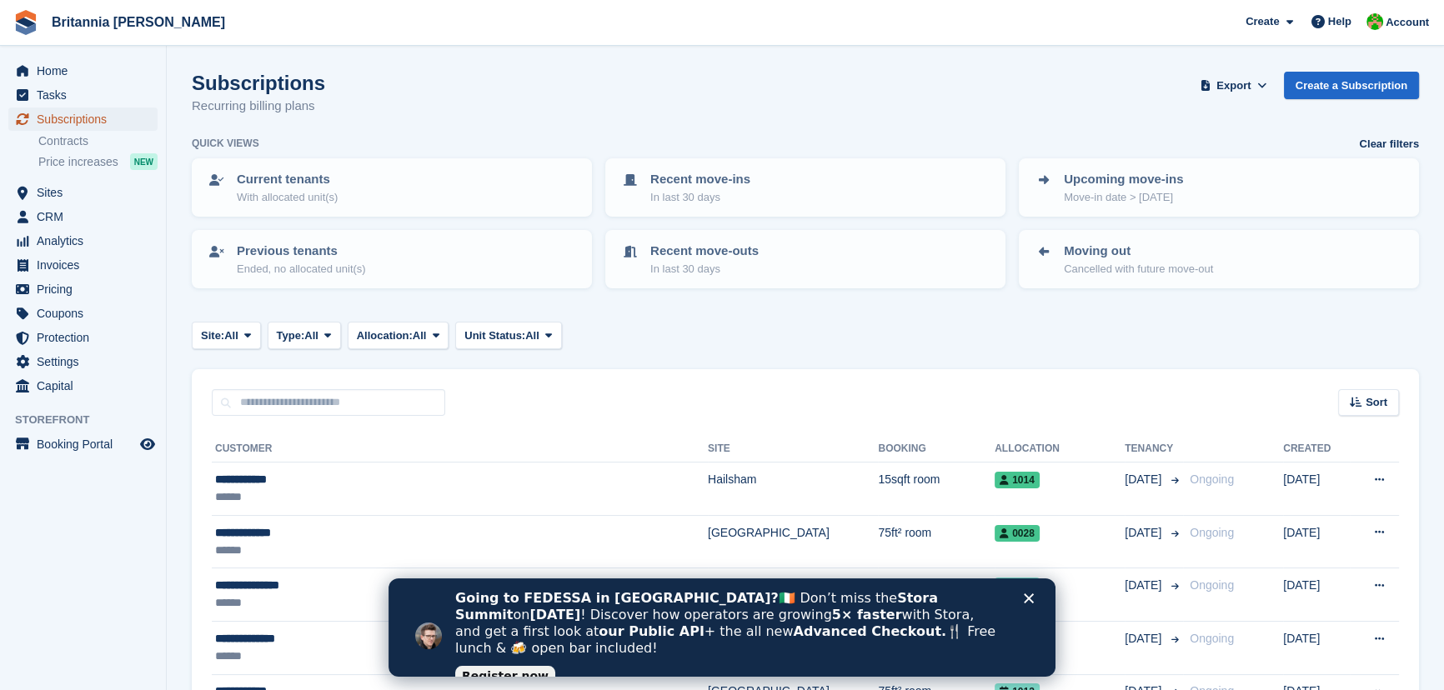
click at [71, 119] on span "Subscriptions" at bounding box center [87, 119] width 100 height 23
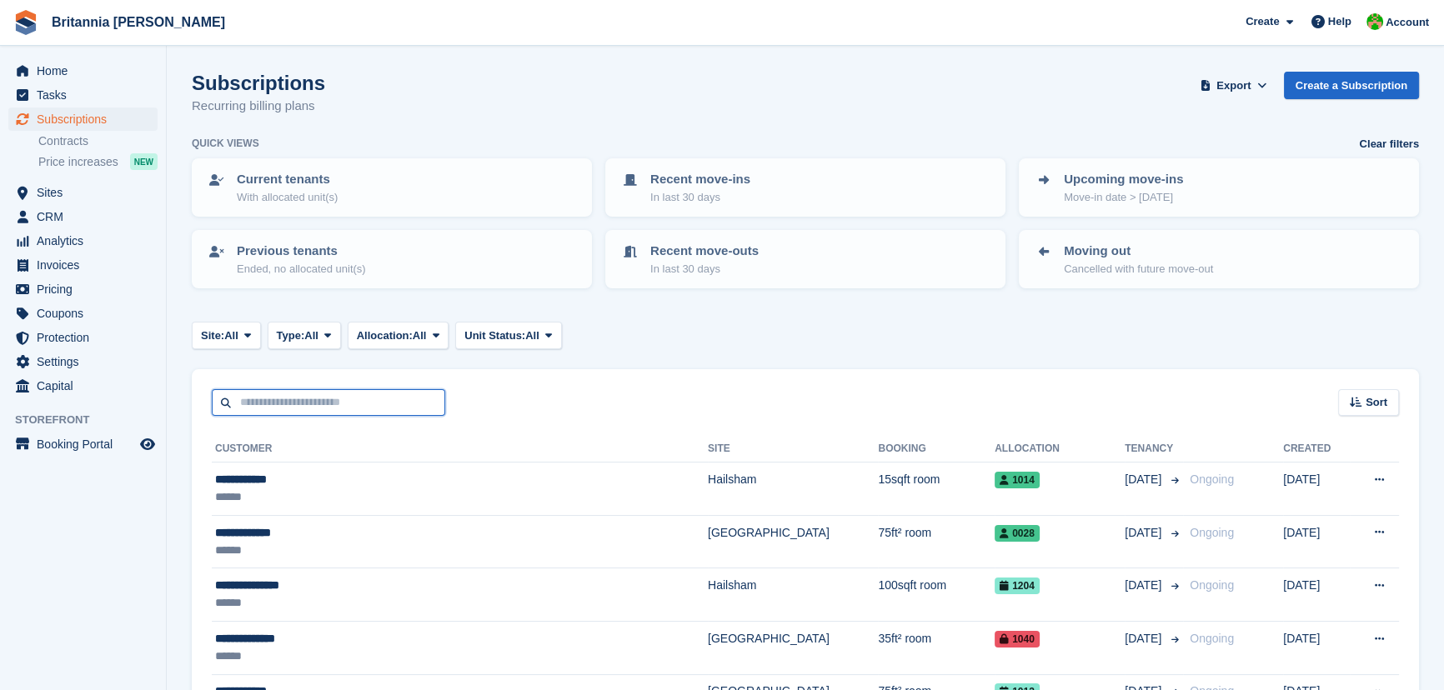
click at [238, 399] on input "text" at bounding box center [328, 403] width 233 height 28
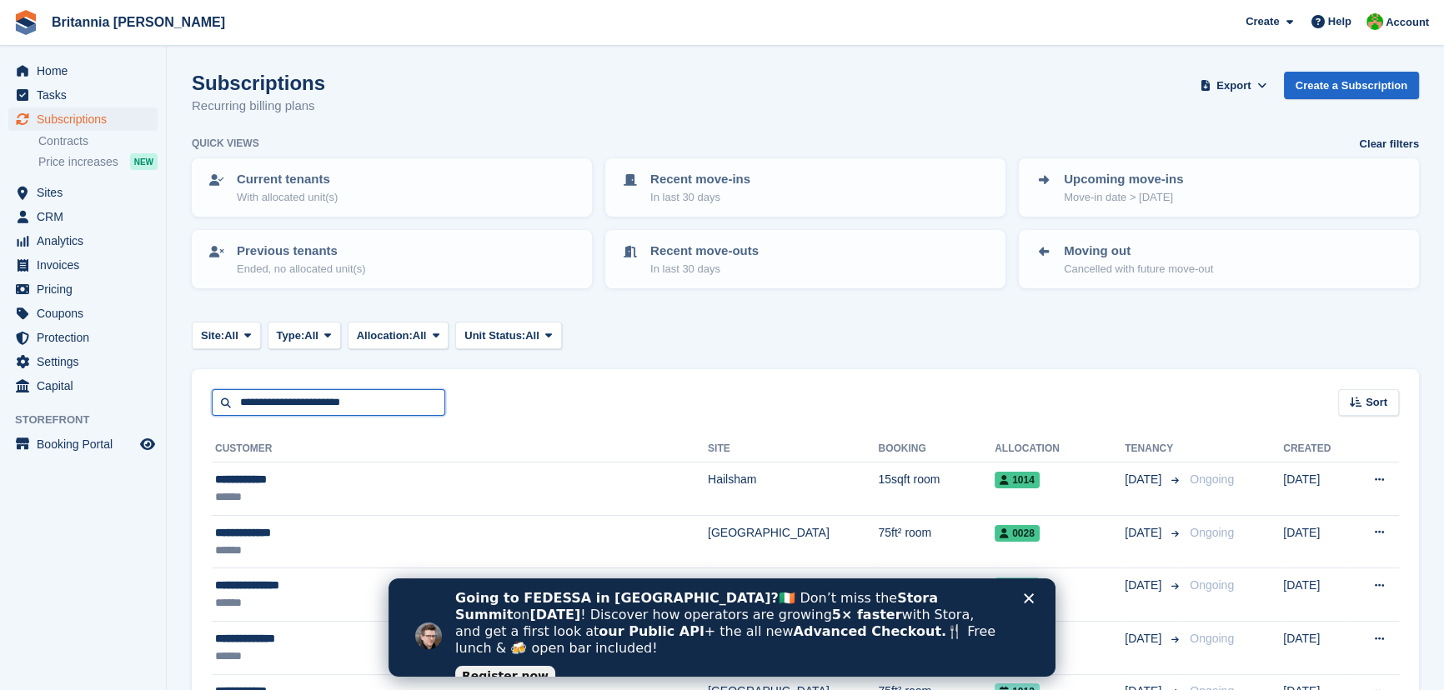
type input "**********"
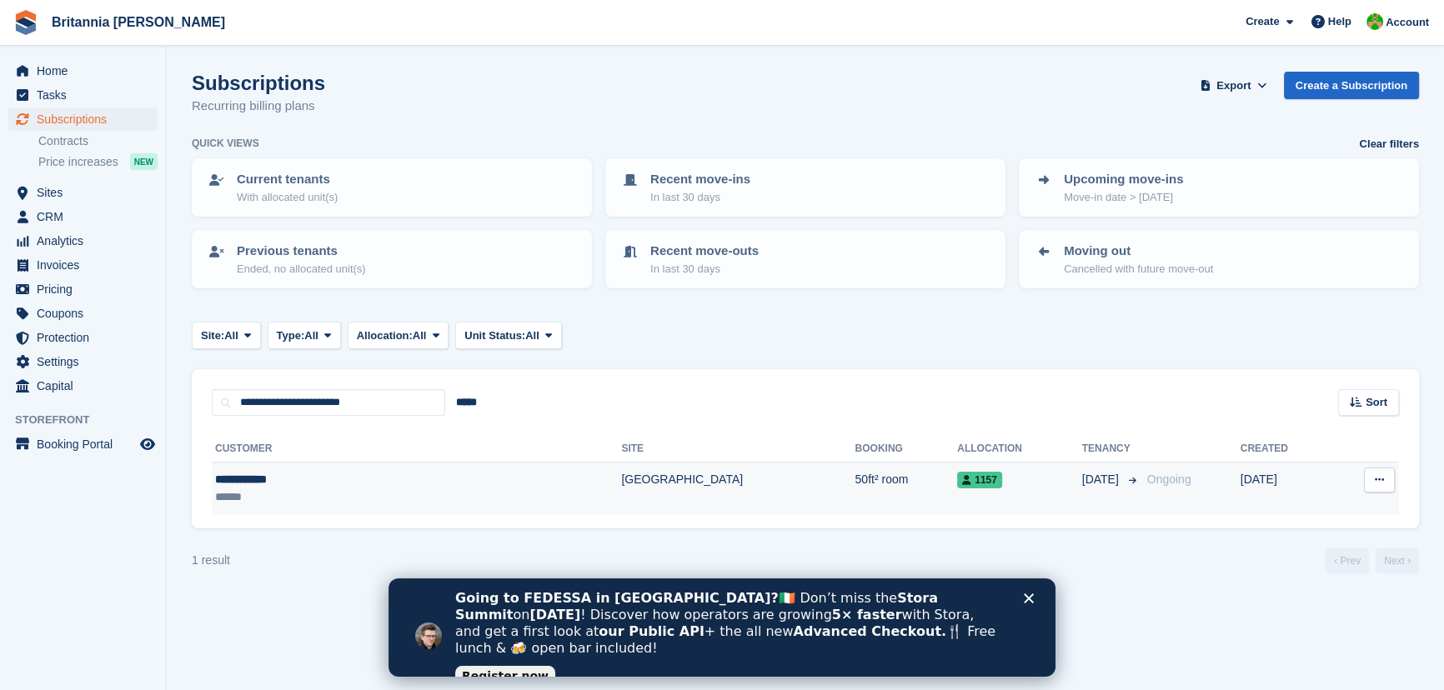
click at [266, 500] on div "******" at bounding box center [320, 498] width 210 height 18
